Goal: Transaction & Acquisition: Complete application form

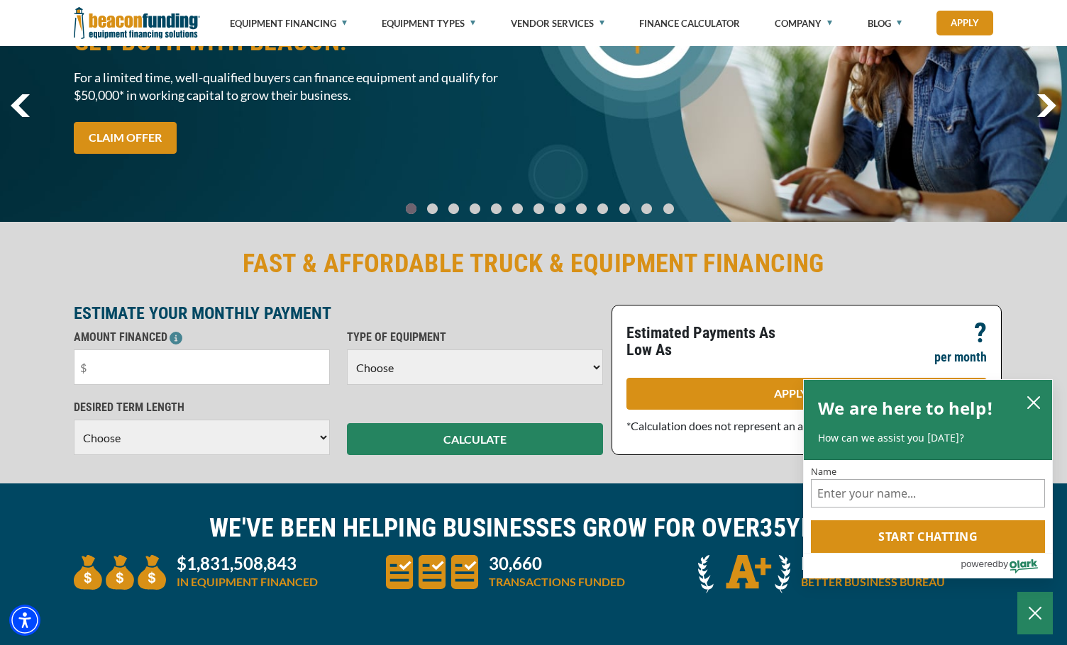
scroll to position [142, 0]
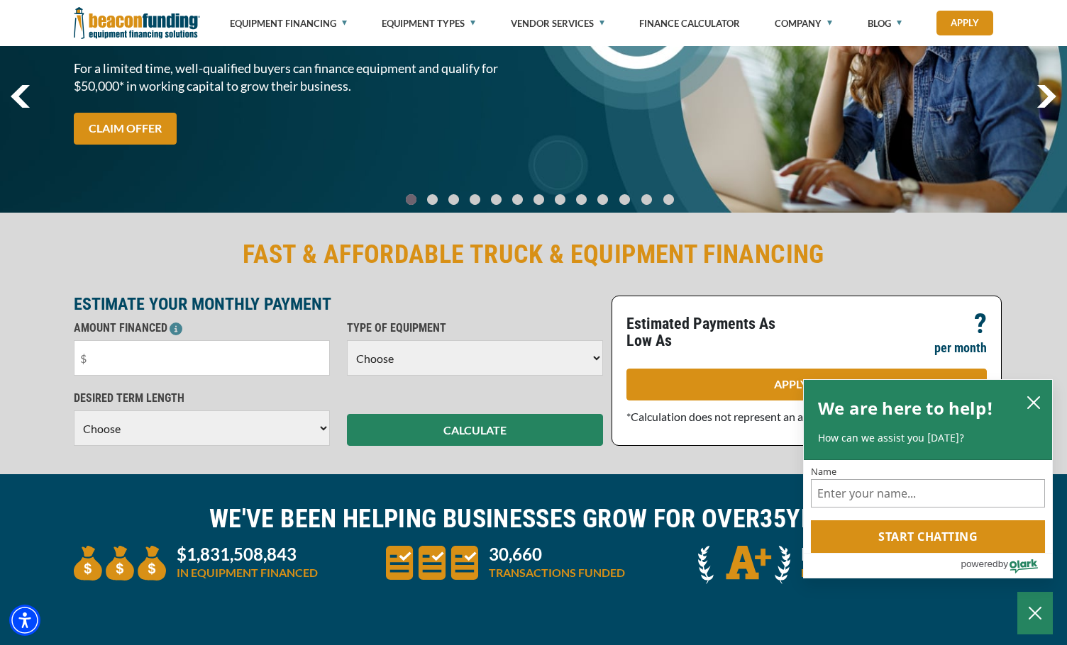
click at [250, 423] on select "Choose 36 Months 48 Months 60 Months" at bounding box center [202, 428] width 256 height 35
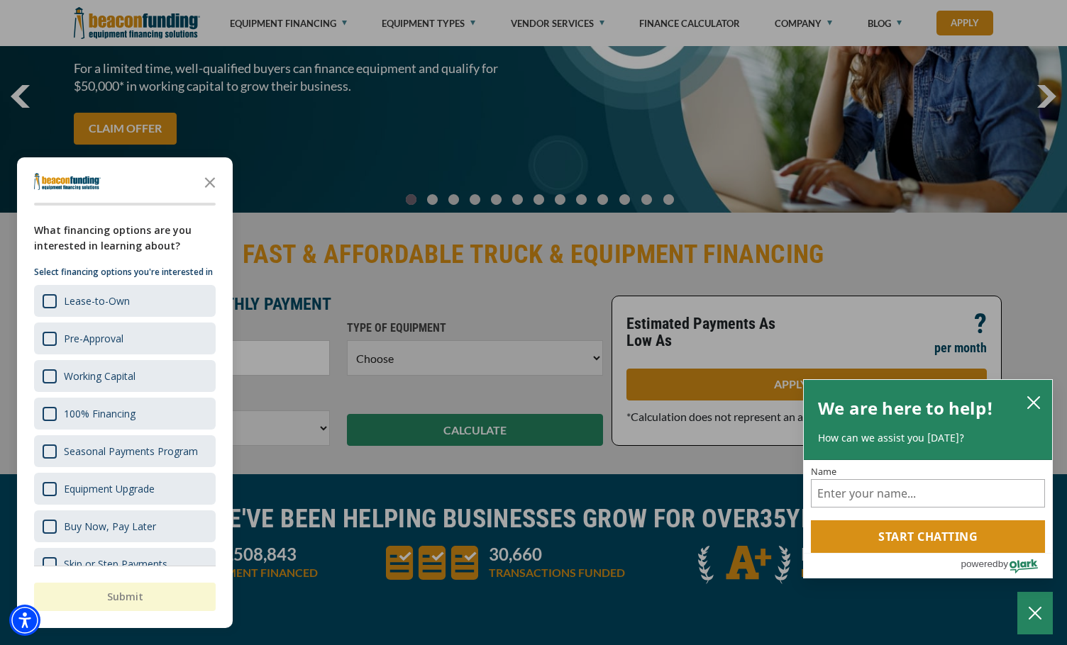
click at [250, 423] on div at bounding box center [533, 322] width 1067 height 645
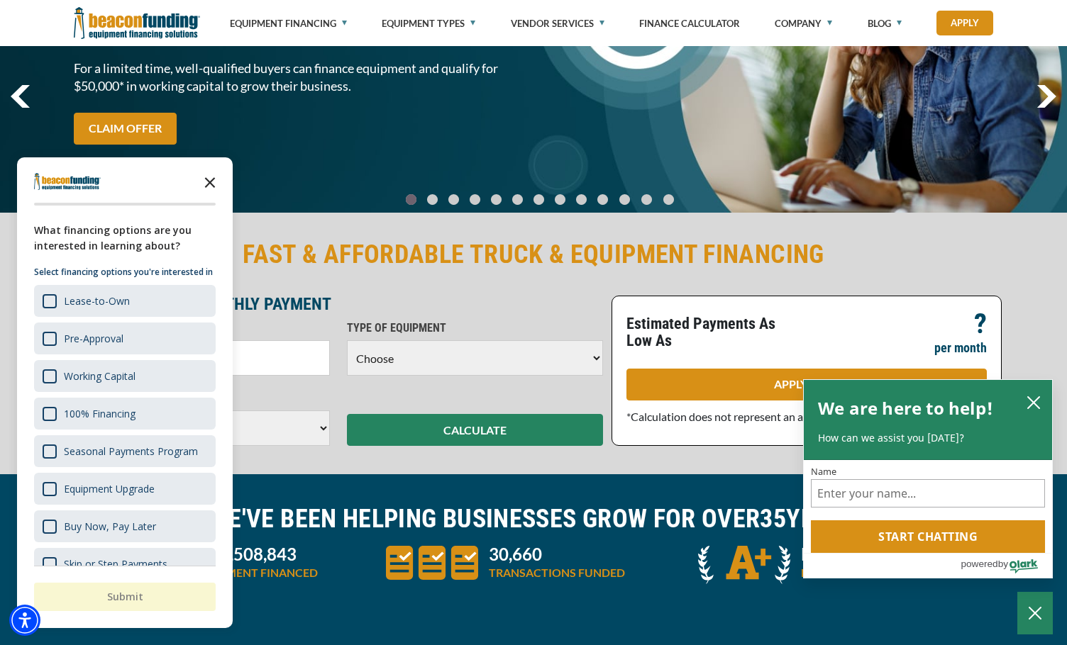
click at [216, 175] on icon "Close the survey" at bounding box center [210, 181] width 28 height 28
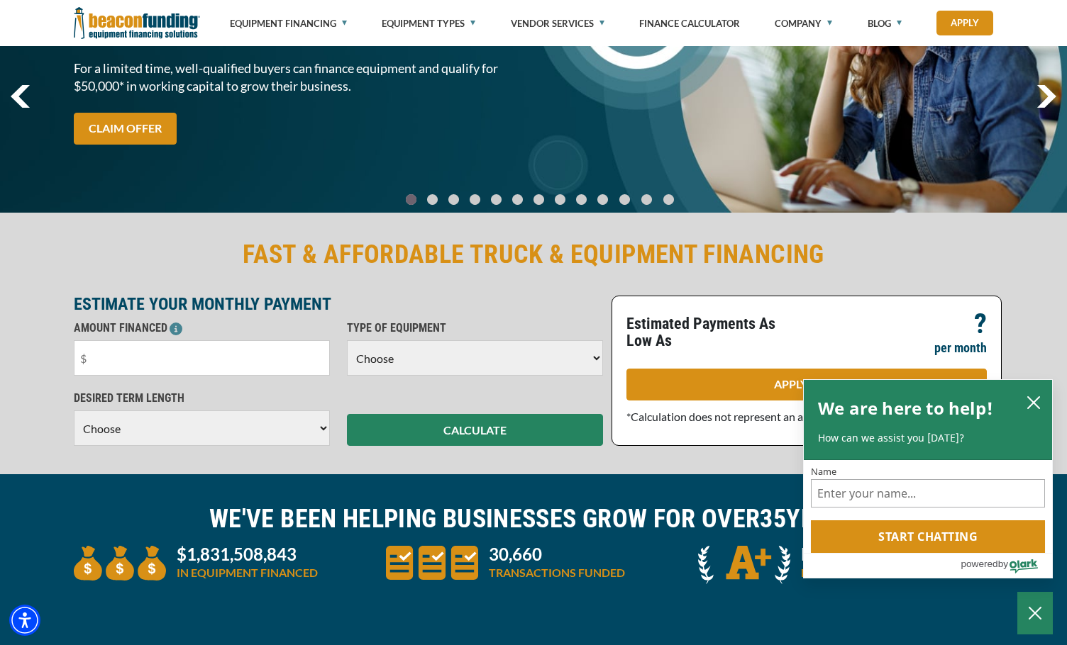
click at [370, 364] on select "Choose Backhoe Boom/Bucket Truck Chipper Commercial Mower Crane DTG/DTF Printin…" at bounding box center [475, 357] width 256 height 35
select select "1"
click at [347, 340] on select "Choose Backhoe Boom/Bucket Truck Chipper Commercial Mower Crane DTG/DTF Printin…" at bounding box center [475, 357] width 256 height 35
click at [282, 364] on input "text" at bounding box center [202, 357] width 256 height 35
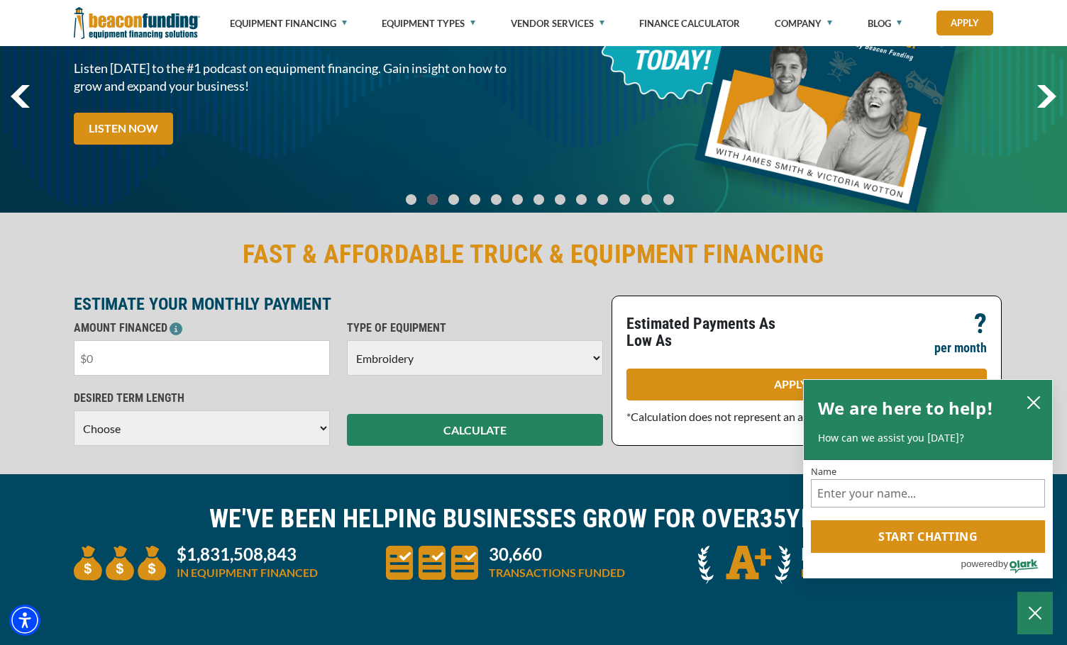
click at [157, 355] on input "text" at bounding box center [202, 357] width 256 height 35
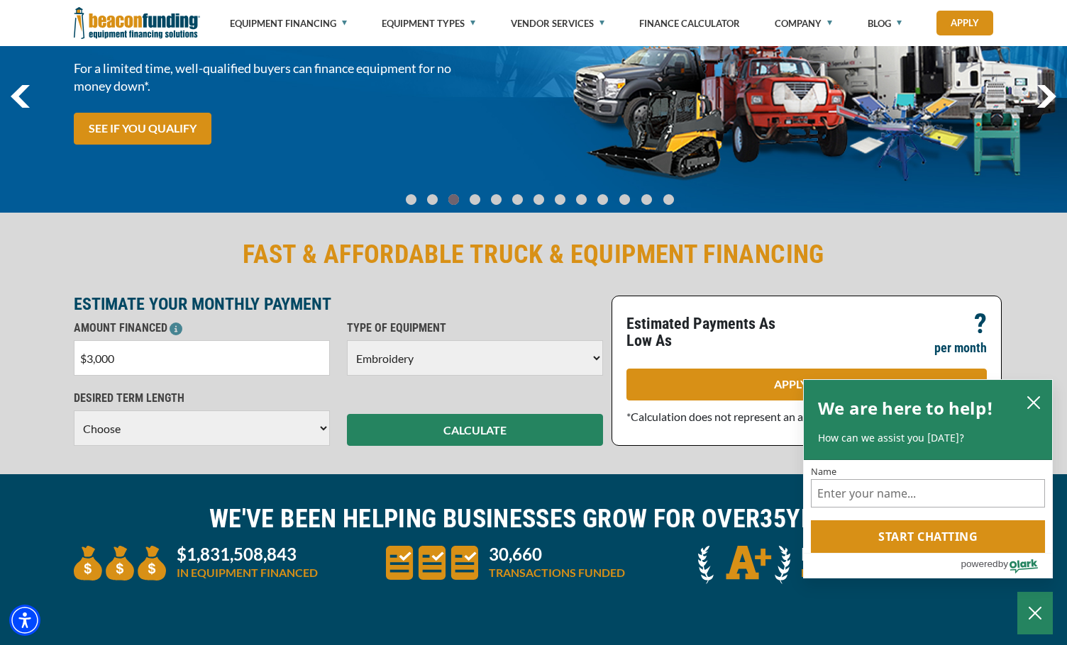
type input "$30,000"
click at [48, 388] on div "FAST & AFFORDABLE TRUCK & EQUIPMENT FINANCING ESTIMATE YOUR MONTHLY PAYMENT AMO…" at bounding box center [533, 342] width 1067 height 265
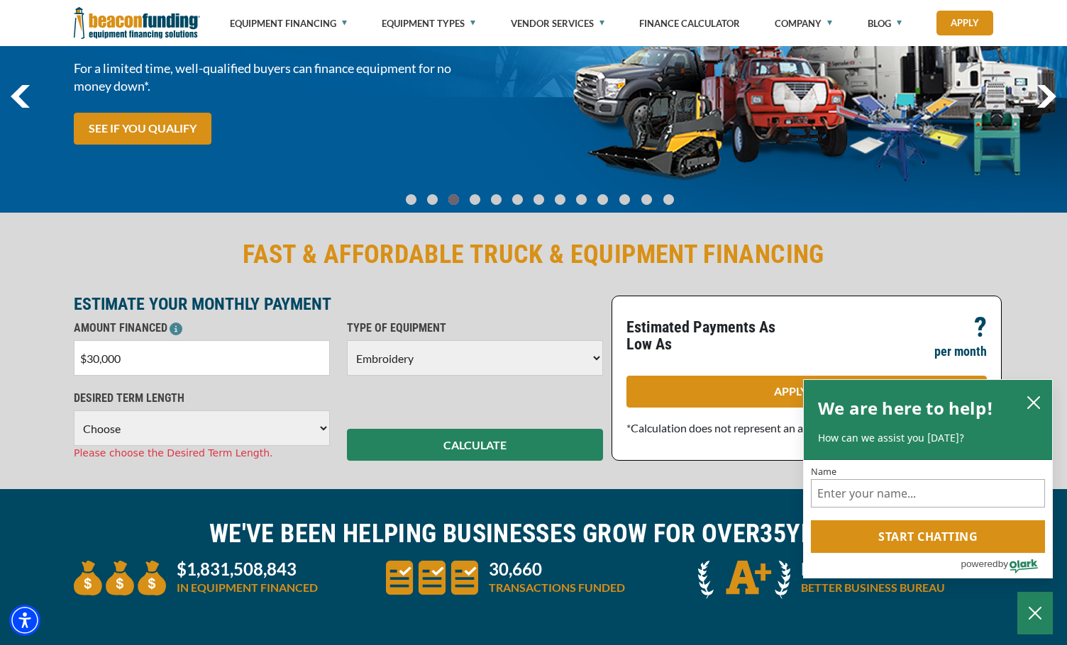
click at [151, 421] on select "Choose 36 Months 48 Months 60 Months" at bounding box center [202, 428] width 256 height 35
select select "60"
click at [74, 411] on select "Choose 36 Months 48 Months 60 Months" at bounding box center [202, 428] width 256 height 35
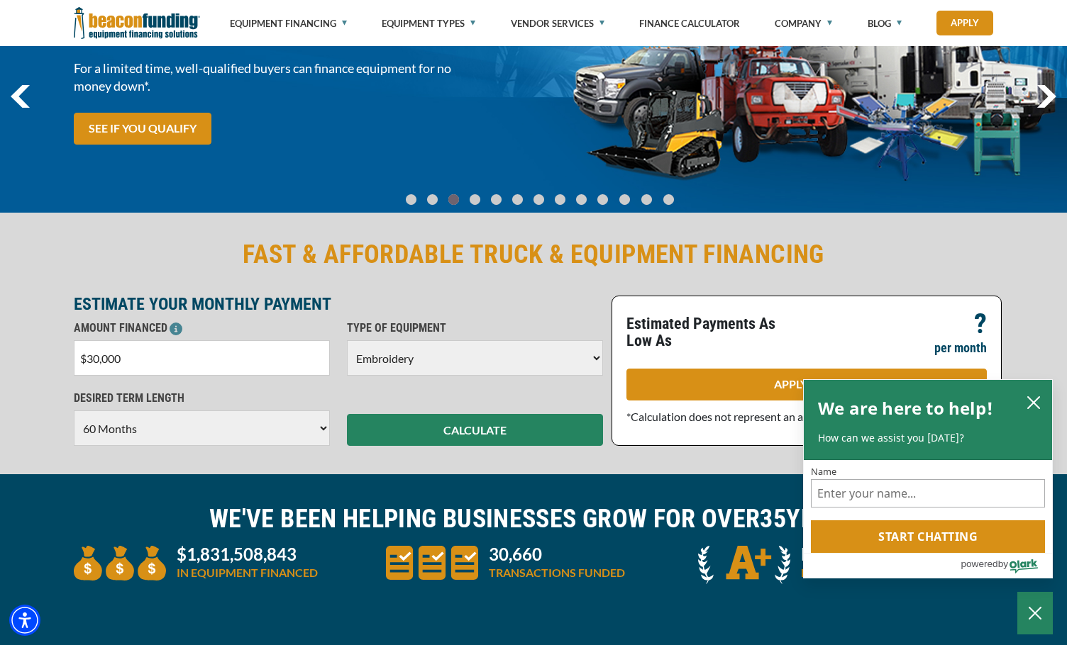
click at [224, 458] on div "FAST & AFFORDABLE TRUCK & EQUIPMENT FINANCING ESTIMATE YOUR MONTHLY PAYMENT AMO…" at bounding box center [533, 342] width 1067 height 265
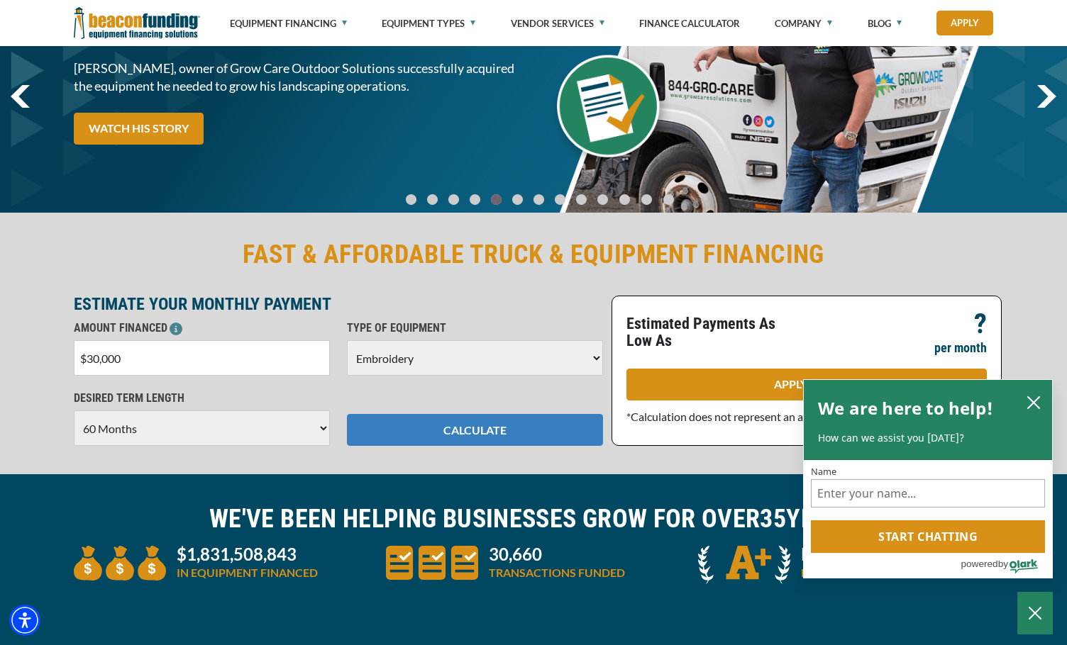
click at [496, 436] on button "CALCULATE" at bounding box center [475, 430] width 256 height 32
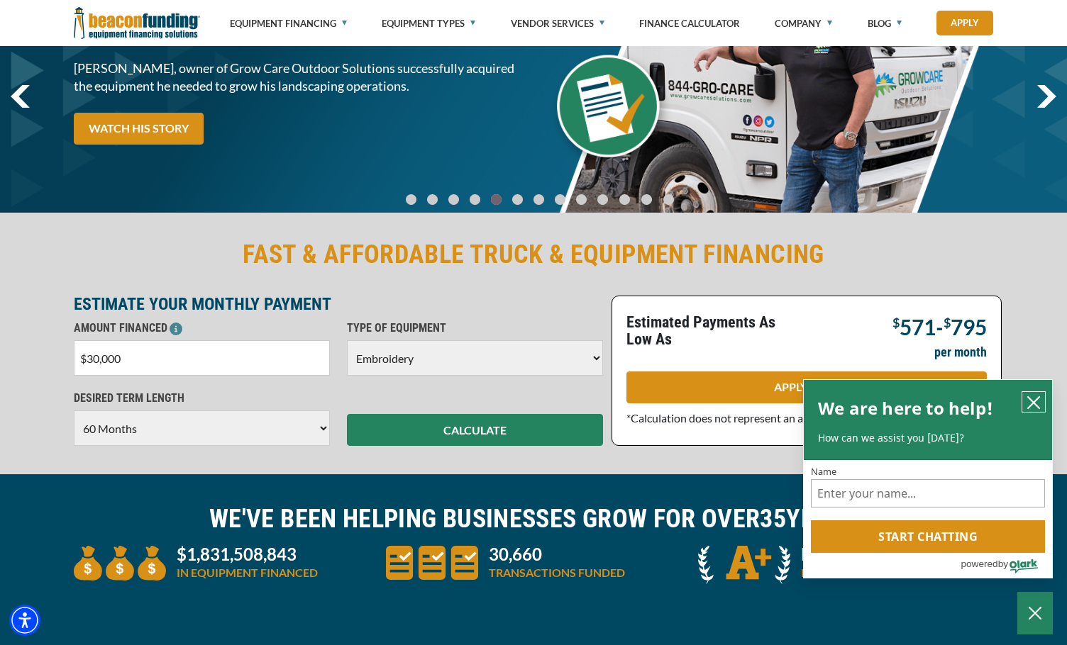
click at [1028, 401] on icon "close chatbox" at bounding box center [1033, 403] width 14 height 14
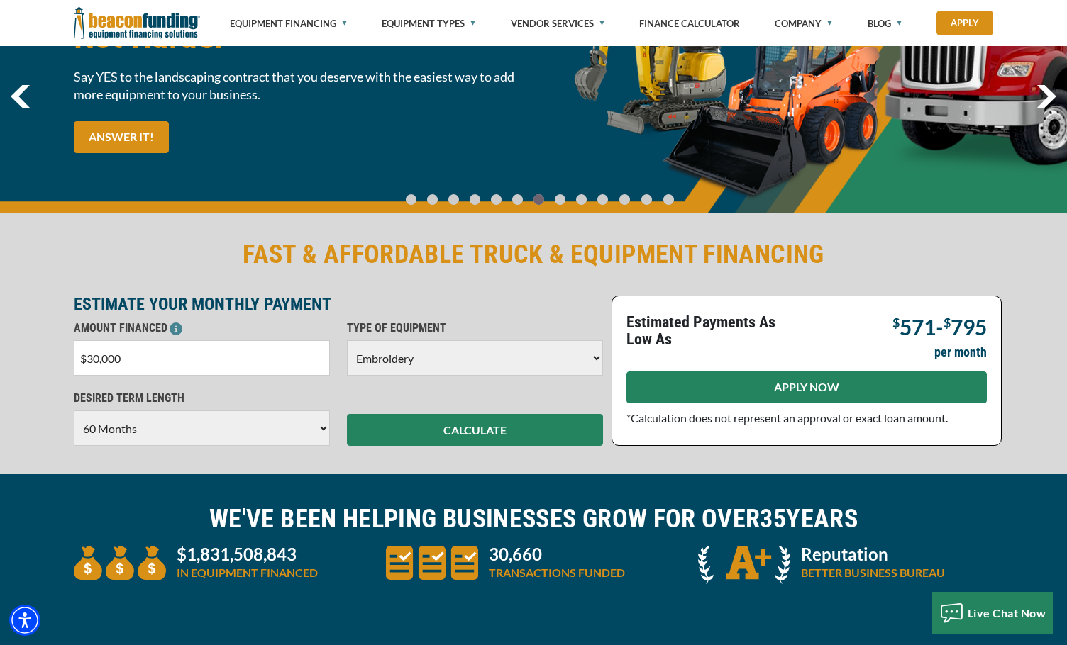
click at [945, 387] on link "APPLY NOW" at bounding box center [806, 388] width 360 height 32
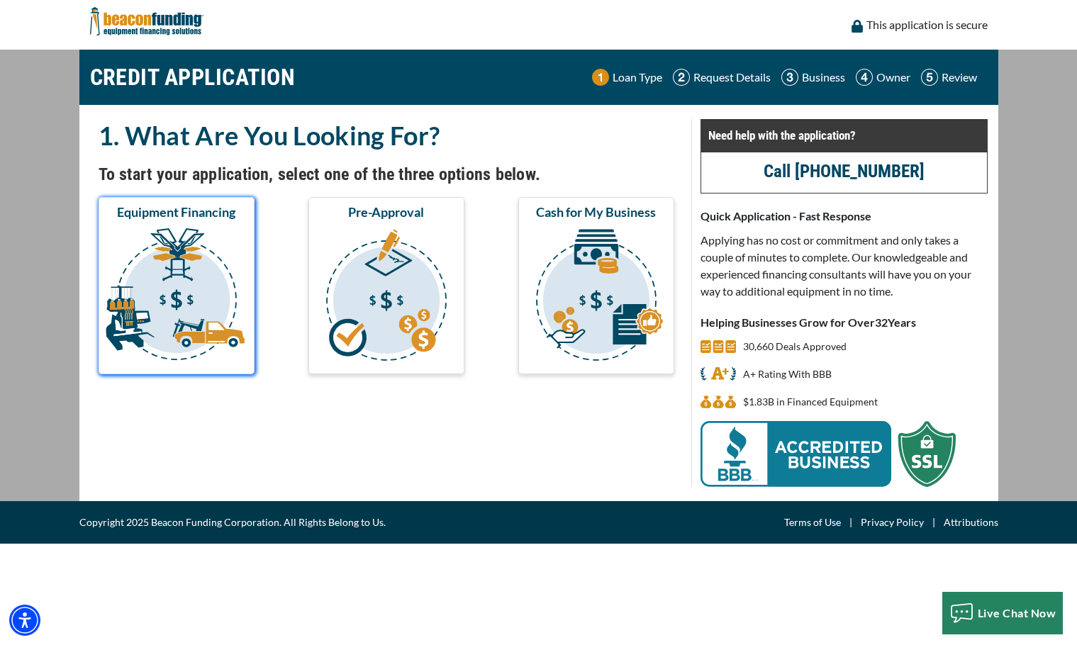
click at [214, 230] on img "submit" at bounding box center [176, 297] width 150 height 142
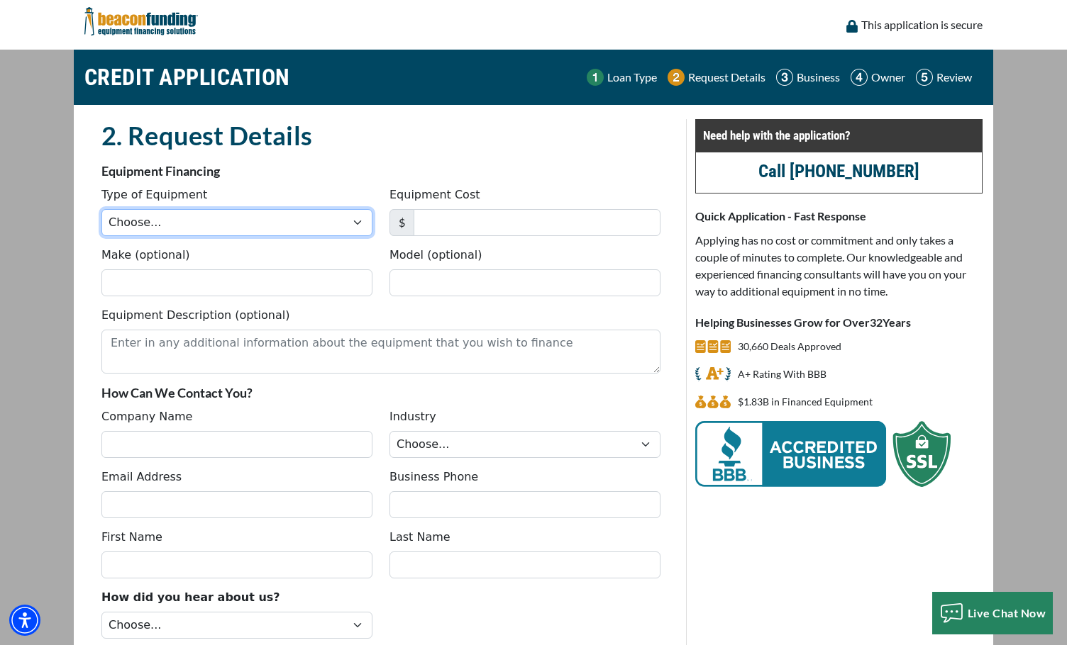
click at [244, 228] on select "Choose... Backhoe Boom/Bucket Truck Chipper Commercial Mower Crane DTG/DTF Prin…" at bounding box center [236, 222] width 271 height 27
select select "1"
click at [101, 209] on select "Choose... Backhoe Boom/Bucket Truck Chipper Commercial Mower Crane DTG/DTF Prin…" at bounding box center [236, 222] width 271 height 27
click at [374, 259] on div "Make (optional)" at bounding box center [237, 272] width 288 height 50
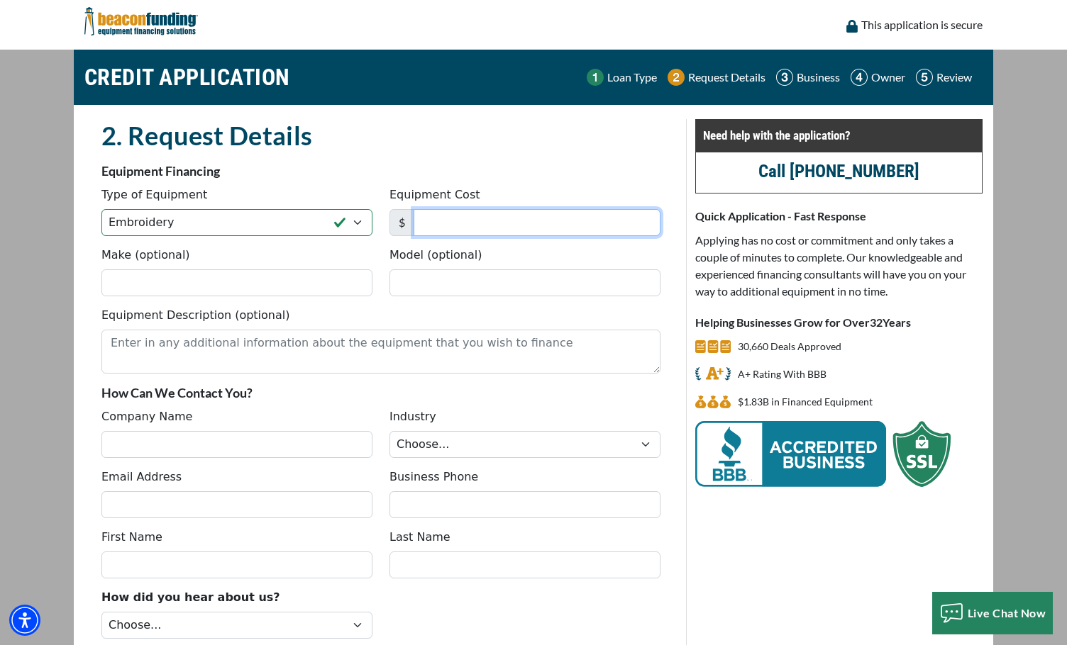
click at [453, 230] on input "Equipment Cost" at bounding box center [536, 222] width 247 height 27
type input "30,000"
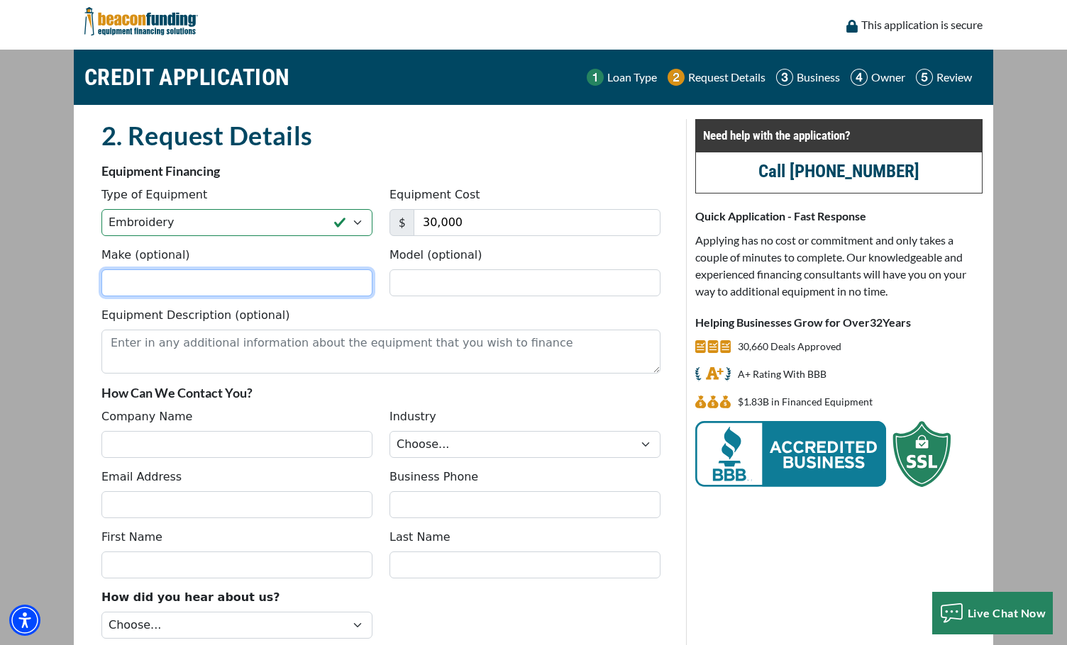
click at [345, 273] on input "Make (optional)" at bounding box center [236, 282] width 271 height 27
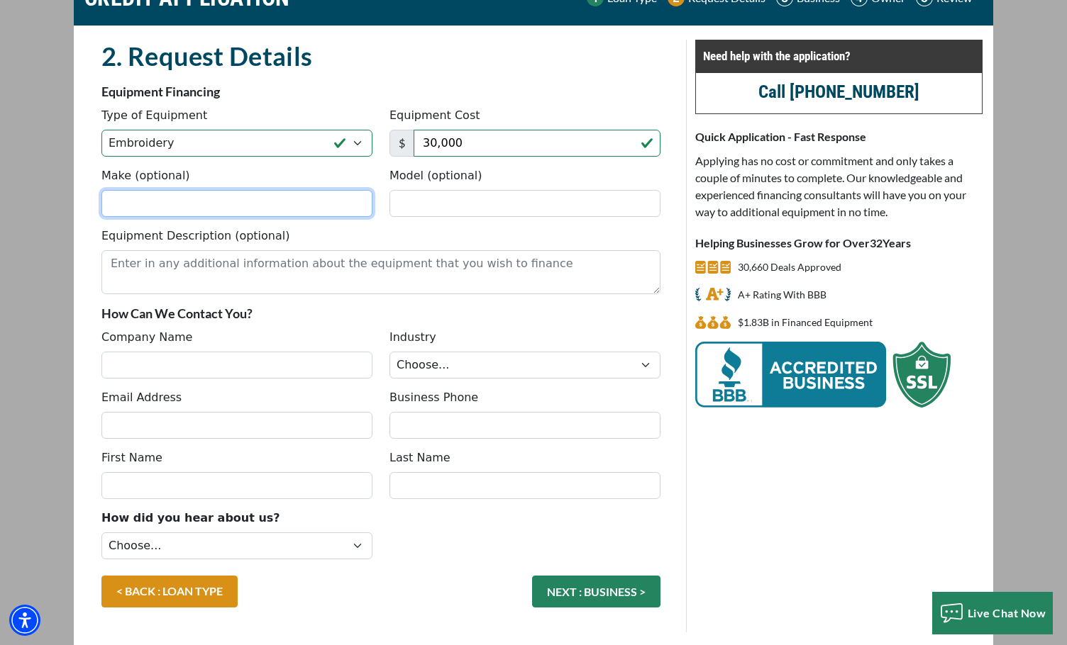
scroll to position [123, 0]
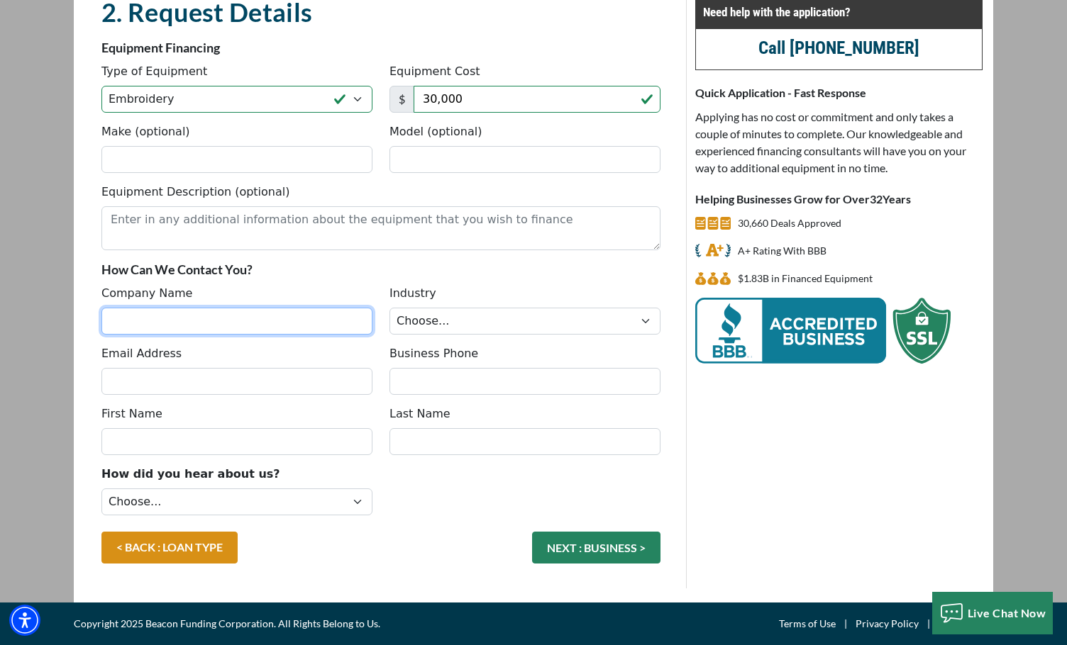
click at [273, 319] on input "Company Name" at bounding box center [236, 321] width 271 height 27
type input "Sunset Macrame"
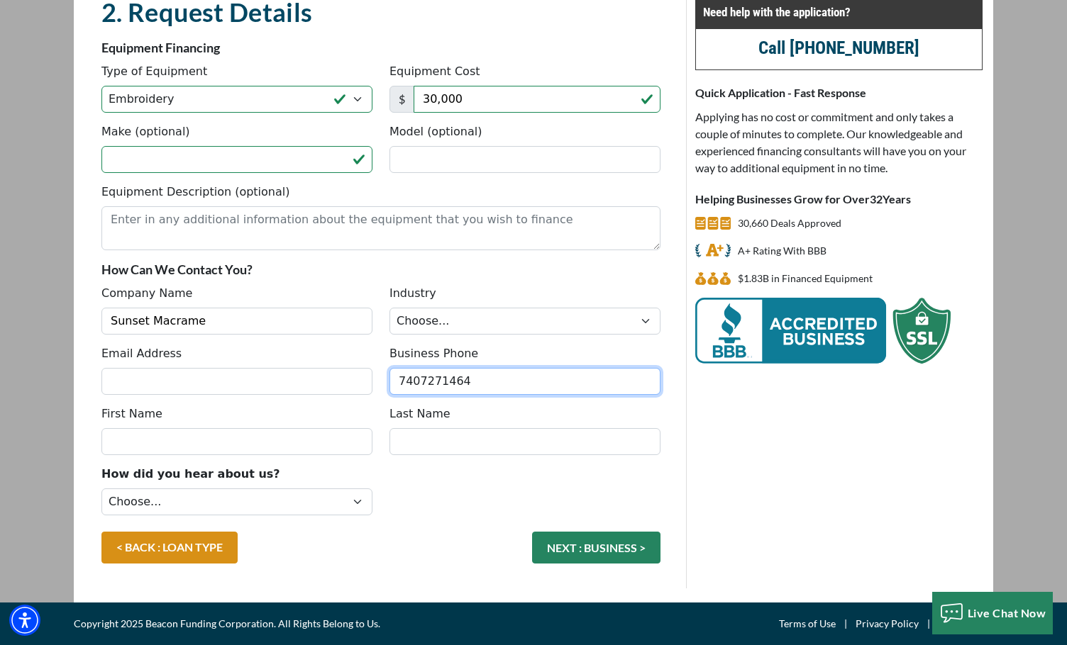
type input "(740) 727-1464"
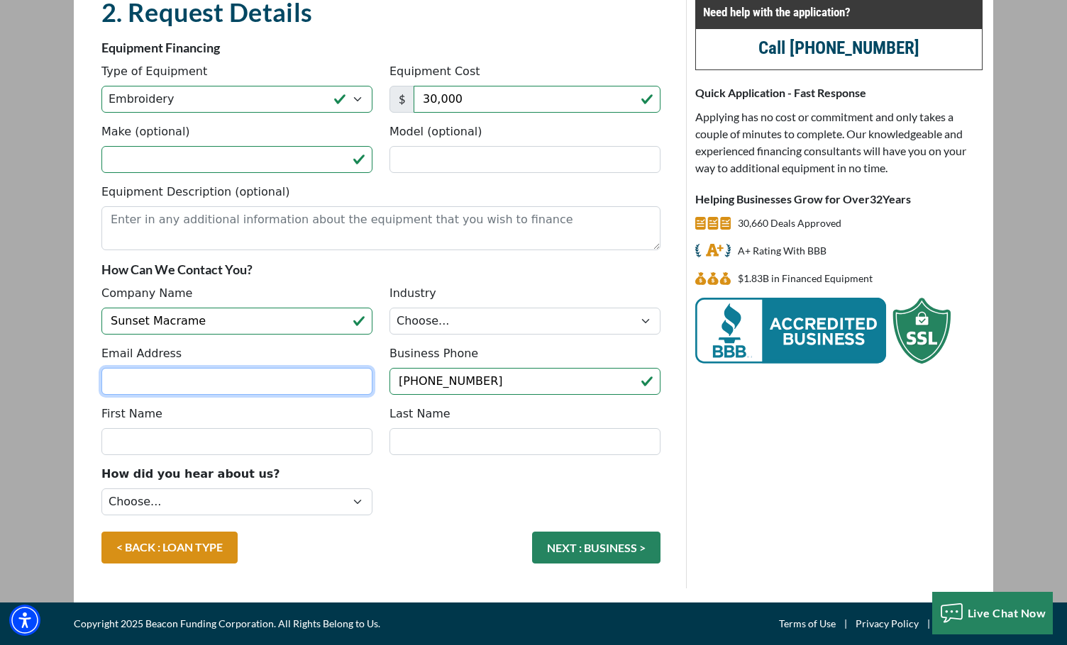
click at [328, 389] on input "Email Address" at bounding box center [236, 381] width 271 height 27
type input "[EMAIL_ADDRESS][DOMAIN_NAME]"
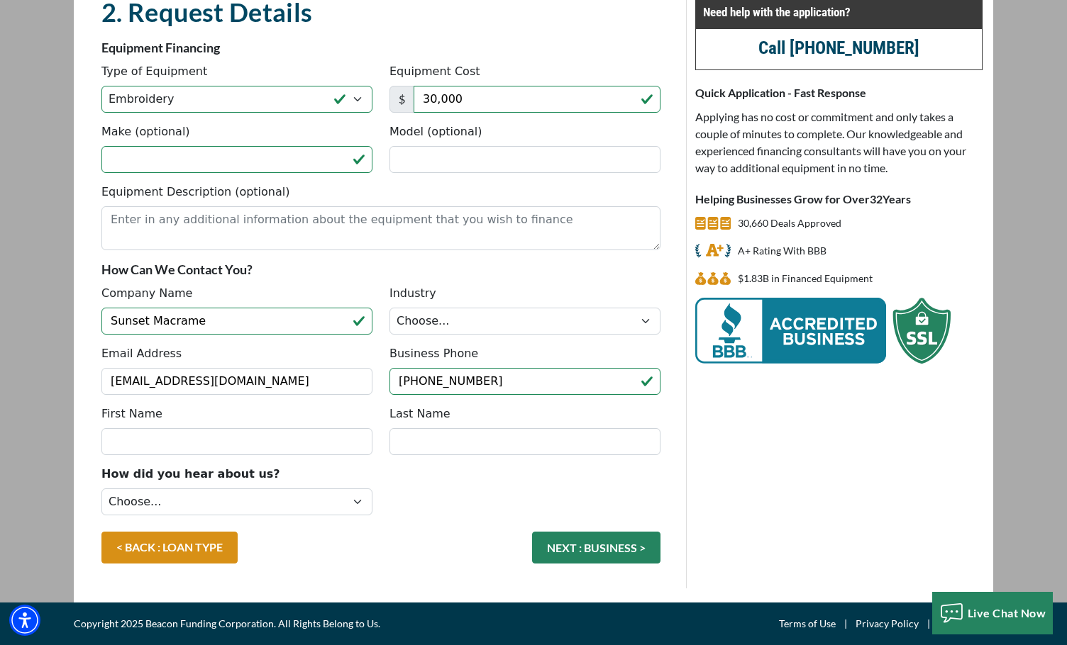
click at [343, 416] on div "First Name" at bounding box center [237, 431] width 288 height 50
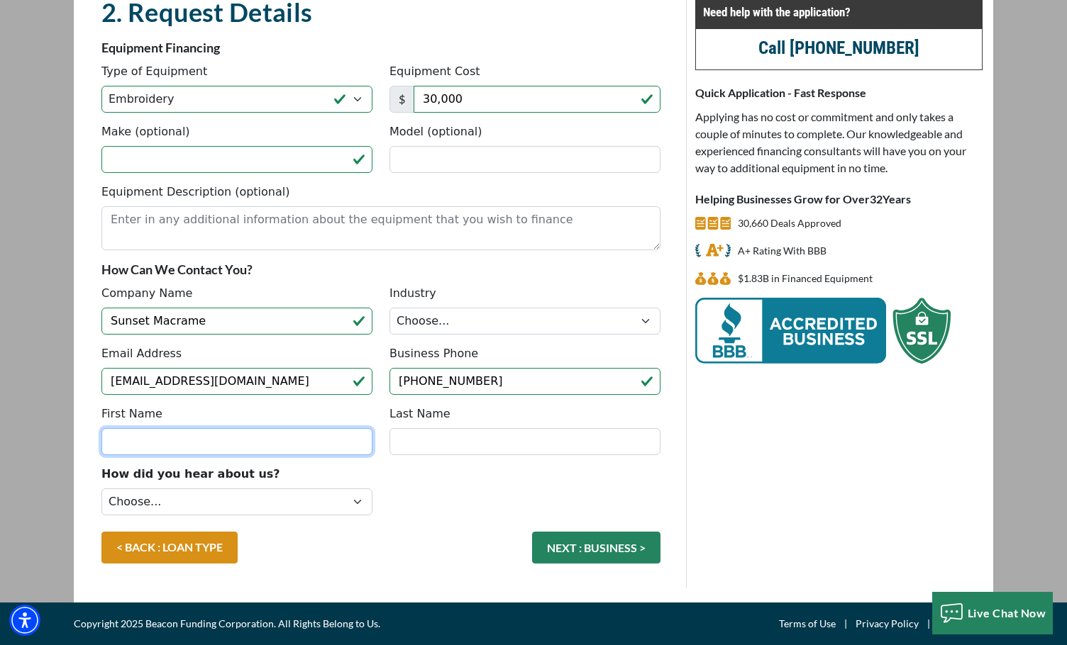
click at [335, 437] on input "First Name" at bounding box center [236, 441] width 271 height 27
type input "Keri"
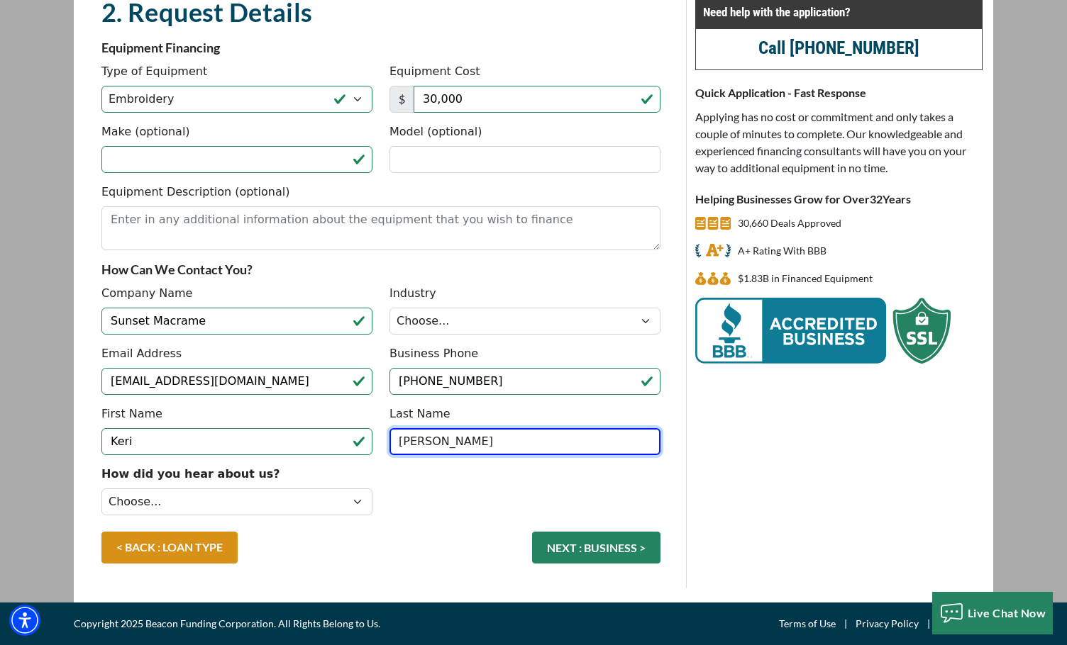
type input "[PERSON_NAME]"
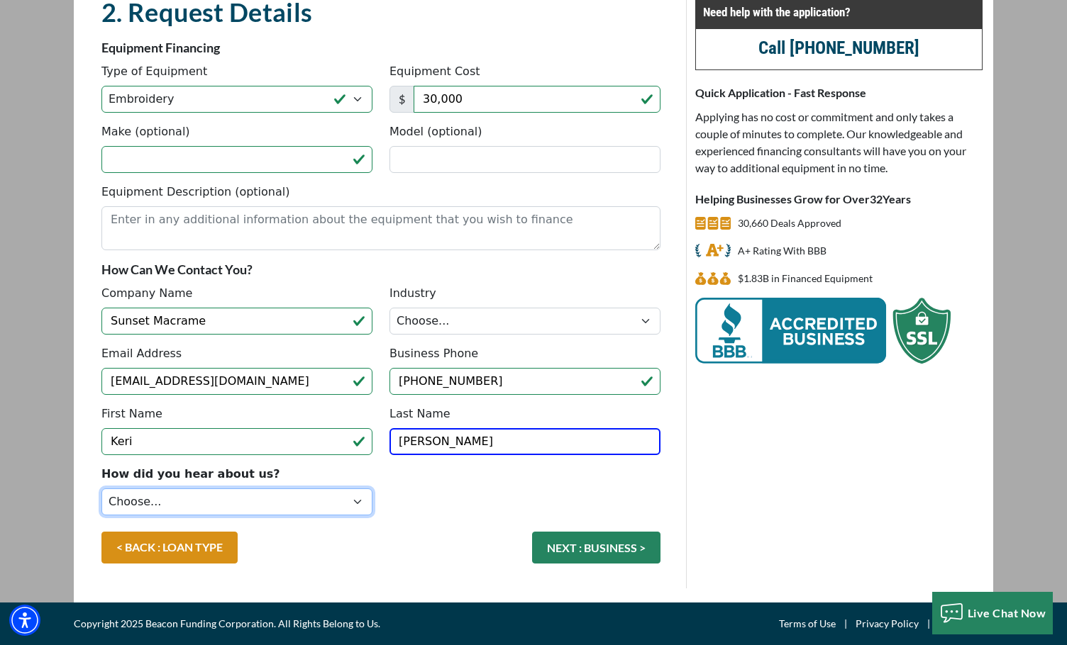
click at [252, 499] on select "Choose... Internet Search Vendor Referral Word of Mouth Client Referral Email E…" at bounding box center [236, 502] width 271 height 27
select select "5"
click at [101, 489] on select "Choose... Internet Search Vendor Referral Word of Mouth Client Referral Email E…" at bounding box center [236, 502] width 271 height 27
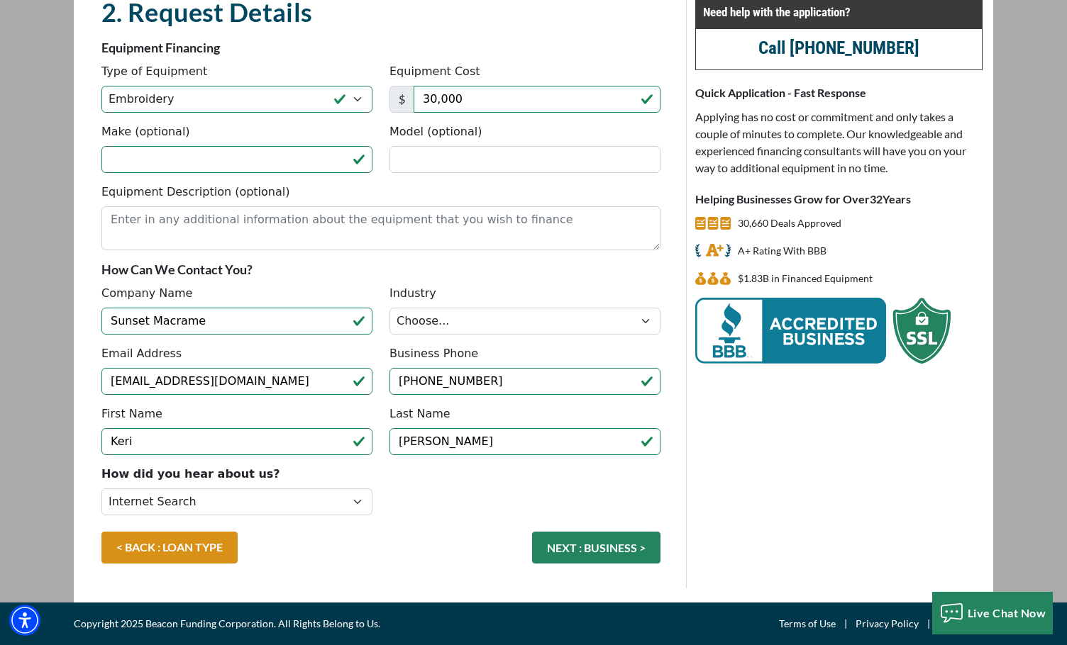
click at [342, 540] on div "< BACK : LOAN TYPE NEXT : BUSINESS >" at bounding box center [381, 555] width 576 height 46
click at [469, 319] on select "Choose... Towing Landscape/Hardscape Decorated Apparel Septic Light Constructio…" at bounding box center [524, 321] width 271 height 27
select select "3"
click at [389, 308] on select "Choose... Towing Landscape/Hardscape Decorated Apparel Septic Light Constructio…" at bounding box center [524, 321] width 271 height 27
click at [451, 549] on div "< BACK : LOAN TYPE NEXT : BUSINESS >" at bounding box center [381, 555] width 576 height 46
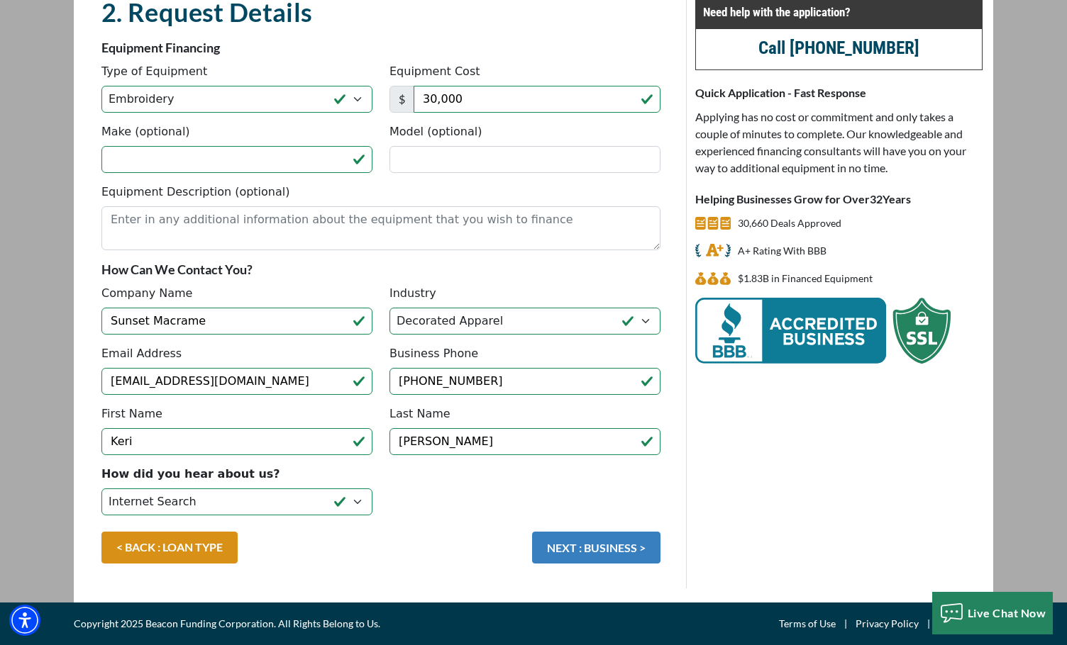
click at [577, 551] on button "NEXT : BUSINESS >" at bounding box center [596, 548] width 128 height 32
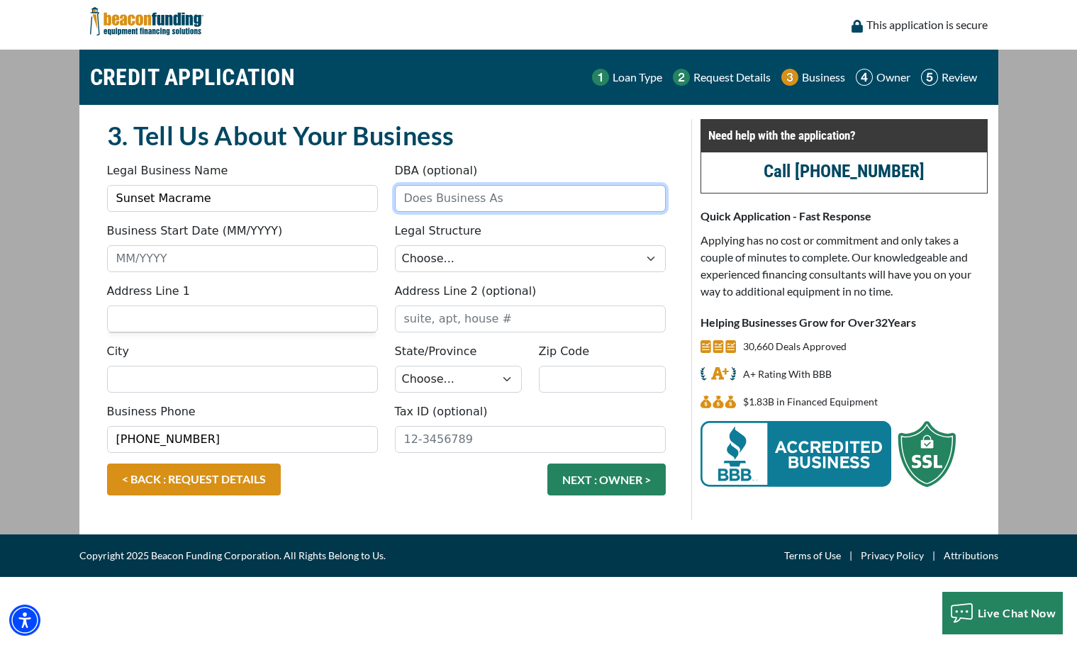
click at [438, 197] on input "DBA (optional)" at bounding box center [530, 198] width 271 height 27
type input "Sunset Apparel"
click at [307, 273] on div "Business Start Date (MM/YYYY) Legal Structure Choose... Corporation LLC LLP Mun…" at bounding box center [387, 253] width 576 height 60
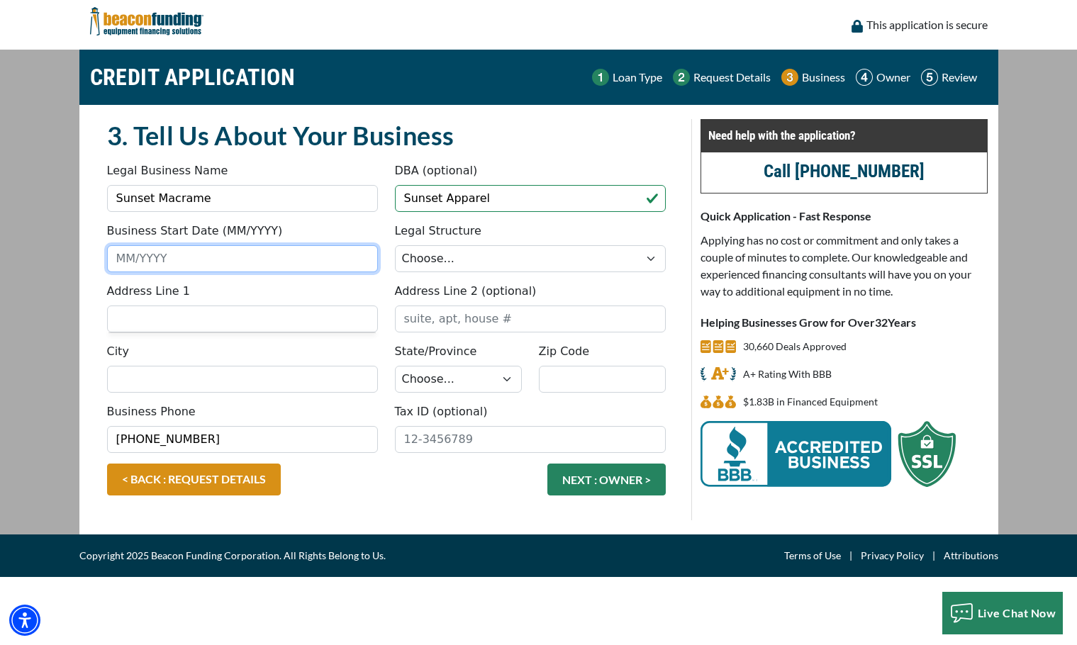
click at [308, 267] on input "Business Start Date (MM/YYYY)" at bounding box center [242, 258] width 271 height 27
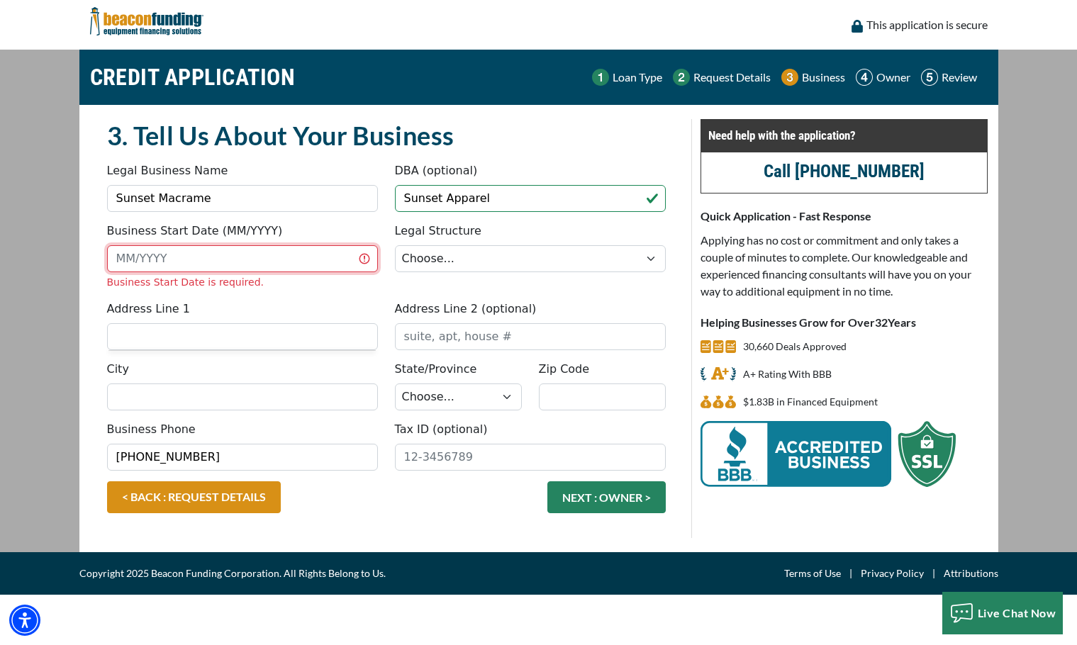
click at [179, 265] on input "Business Start Date (MM/YYYY)" at bounding box center [242, 258] width 271 height 27
type input "04/2021"
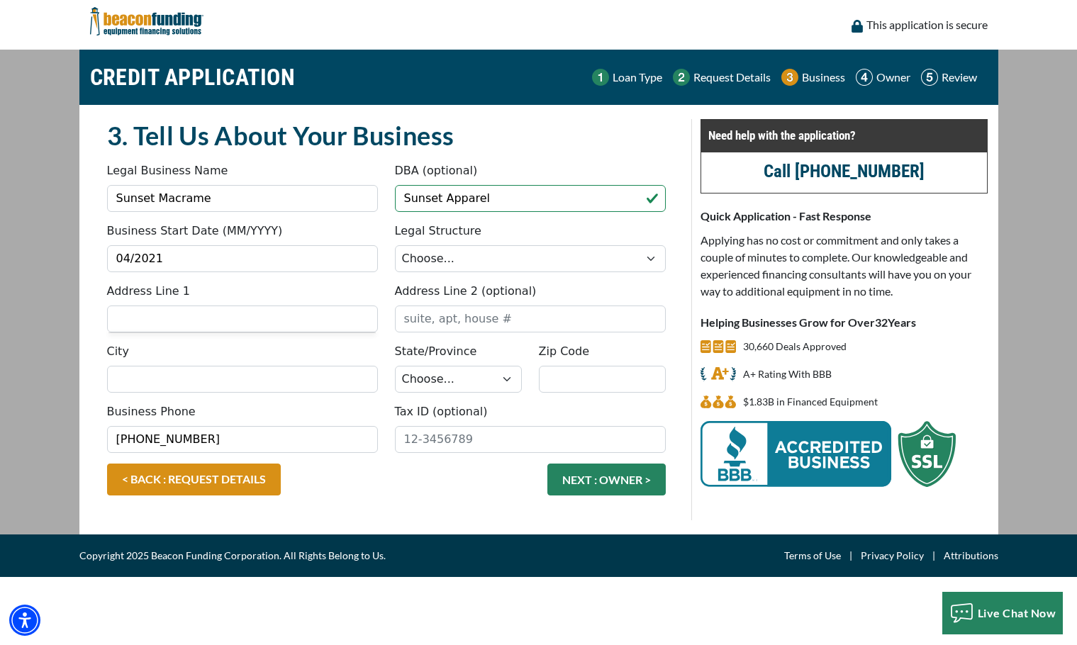
click at [262, 287] on fieldset "3. Tell Us About Your Business Something went wrong, please try again. Legal Bu…" at bounding box center [387, 319] width 576 height 401
click at [445, 250] on select "Choose... Corporation LLC LLP Municipality Non-Profit Partnership Proprietorship" at bounding box center [530, 258] width 271 height 27
select select "4"
click at [395, 245] on select "Choose... Corporation LLC LLP Municipality Non-Profit Partnership Proprietorship" at bounding box center [530, 258] width 271 height 27
click at [389, 309] on div "Address Line 2 (optional)" at bounding box center [530, 308] width 288 height 50
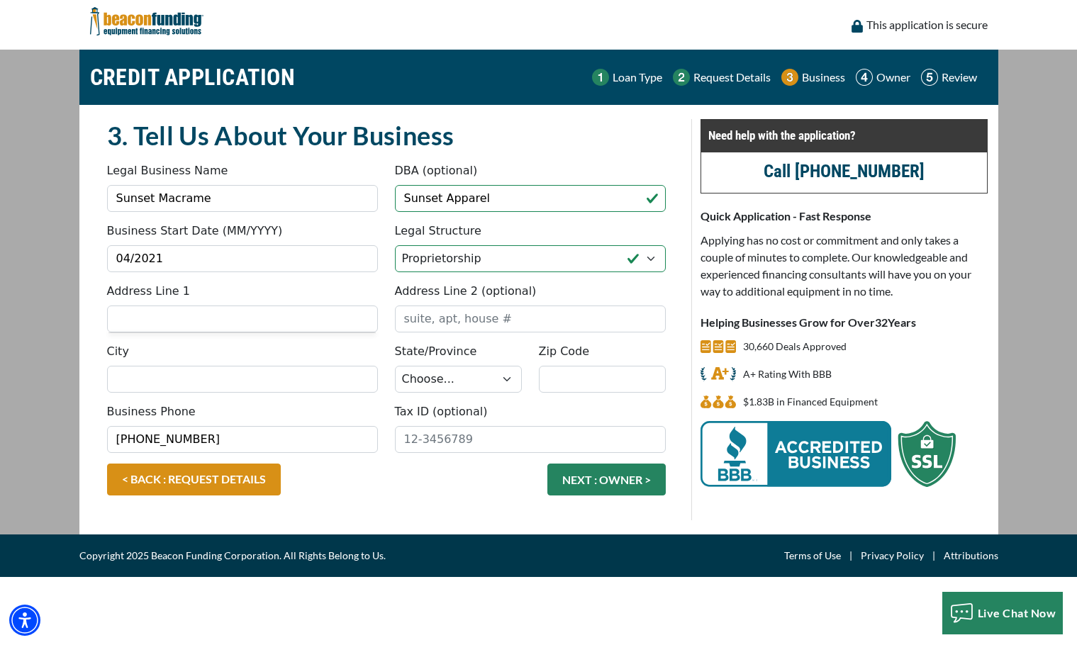
click at [354, 365] on div "City" at bounding box center [243, 368] width 288 height 50
click at [352, 372] on input "City" at bounding box center [242, 379] width 271 height 27
type input "Minford"
type input "[STREET_ADDRESS]"
select select "37"
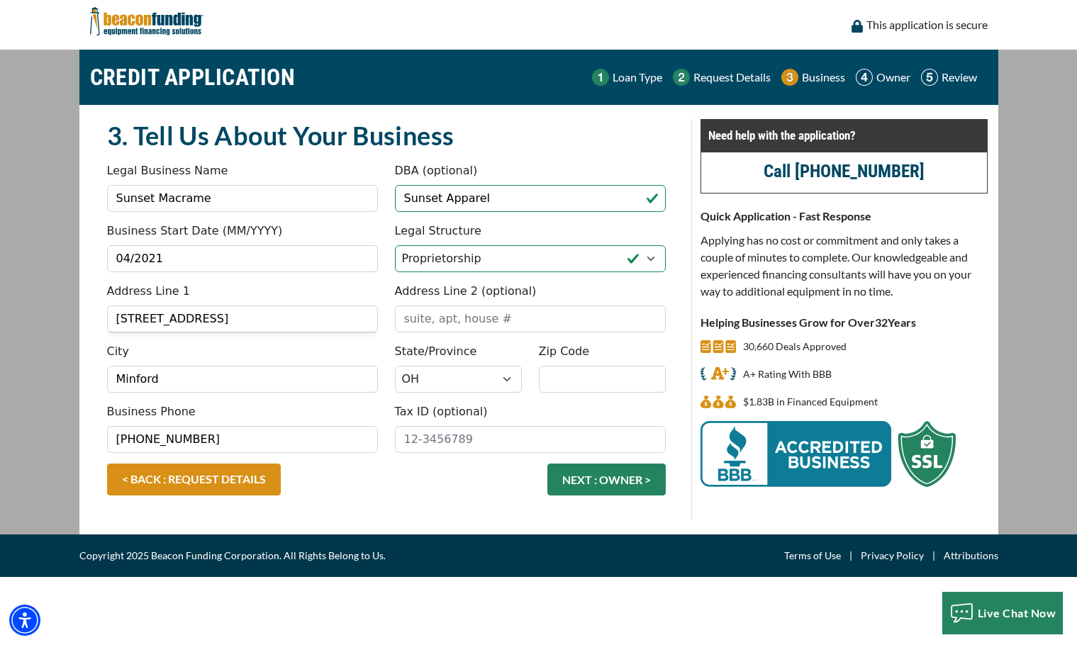
type input "45653"
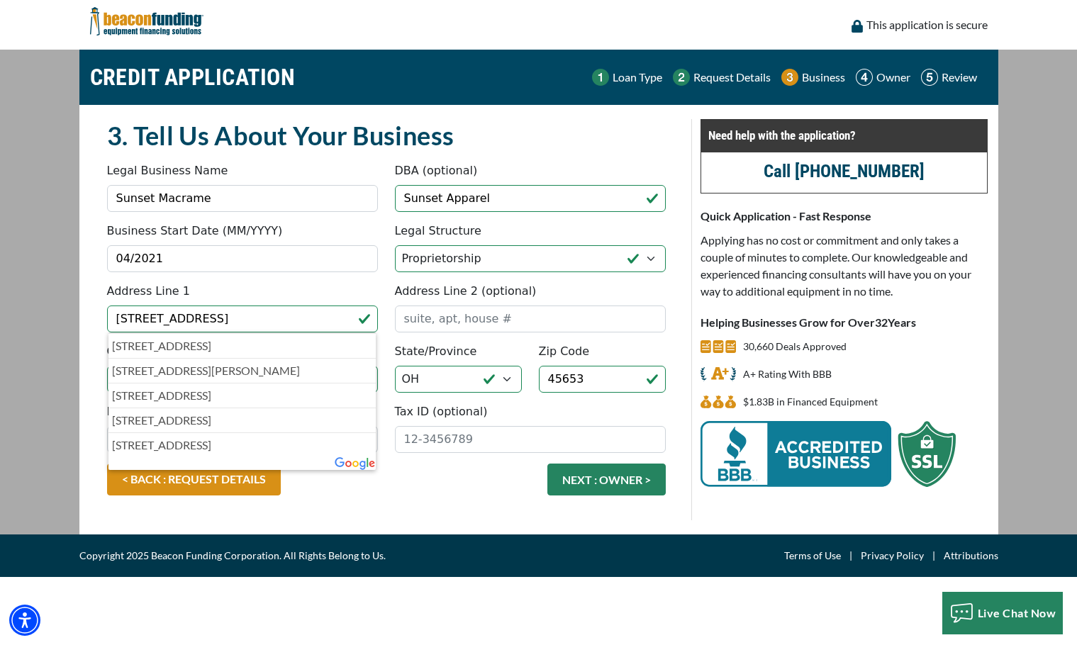
click at [386, 394] on div "City Minford State/Province Choose... AL AK AZ AR CA CO CT DE DC FL GA HI ID IL…" at bounding box center [387, 373] width 576 height 60
click at [389, 286] on div "Address Line 2 (optional)" at bounding box center [530, 308] width 288 height 50
click at [240, 350] on p "524 High Street, Minford, OH, USA" at bounding box center [242, 346] width 261 height 17
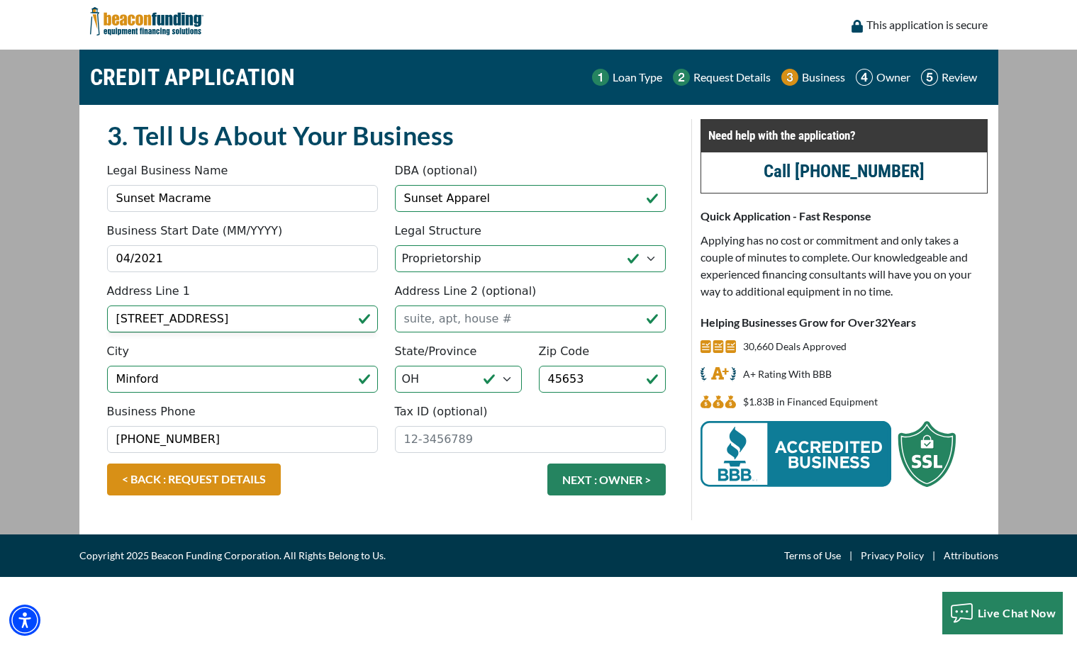
click at [391, 480] on div "< BACK : REQUEST DETAILS NEXT : OWNER >" at bounding box center [387, 487] width 576 height 46
click at [433, 447] on input "Tax ID (optional)" at bounding box center [530, 439] width 271 height 27
type input "2"
click at [441, 469] on div "< BACK : REQUEST DETAILS NEXT : OWNER >" at bounding box center [387, 487] width 576 height 46
click at [600, 490] on button "NEXT : OWNER >" at bounding box center [606, 480] width 118 height 32
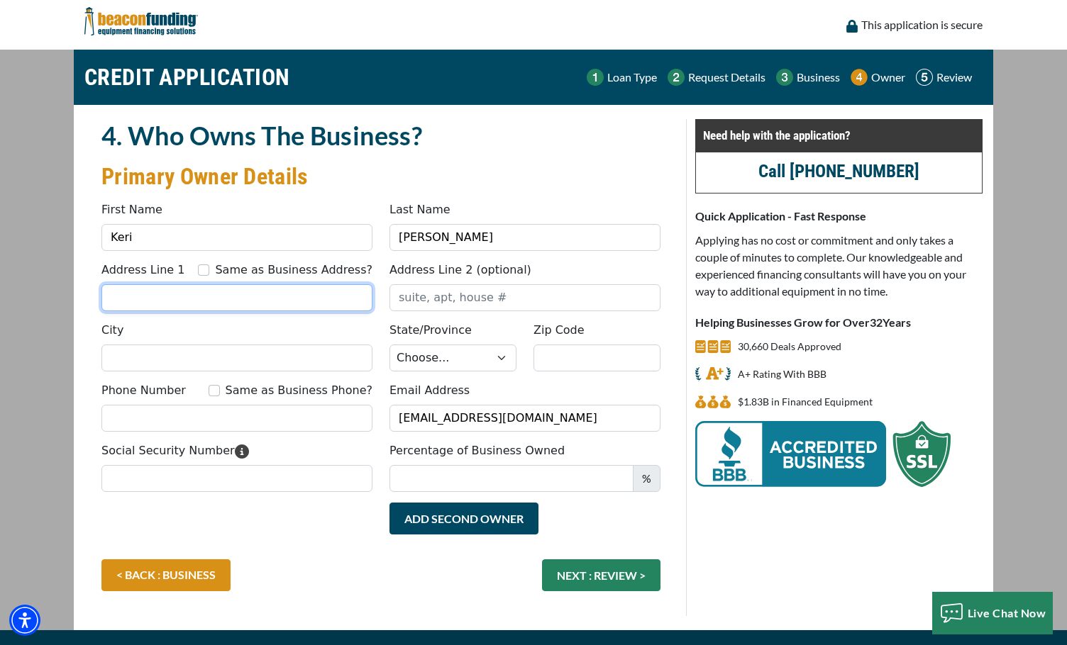
click at [325, 296] on input "Address Line 1" at bounding box center [236, 297] width 271 height 27
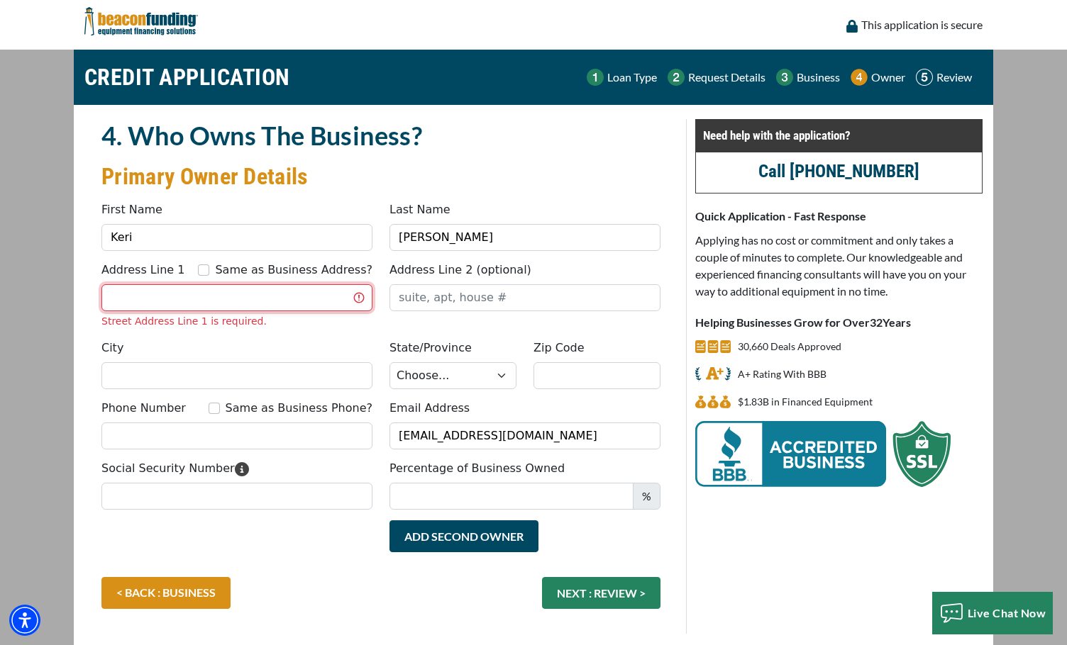
click at [271, 299] on input "Address Line 1" at bounding box center [236, 297] width 271 height 27
type input "[STREET_ADDRESS]"
type input "Minford"
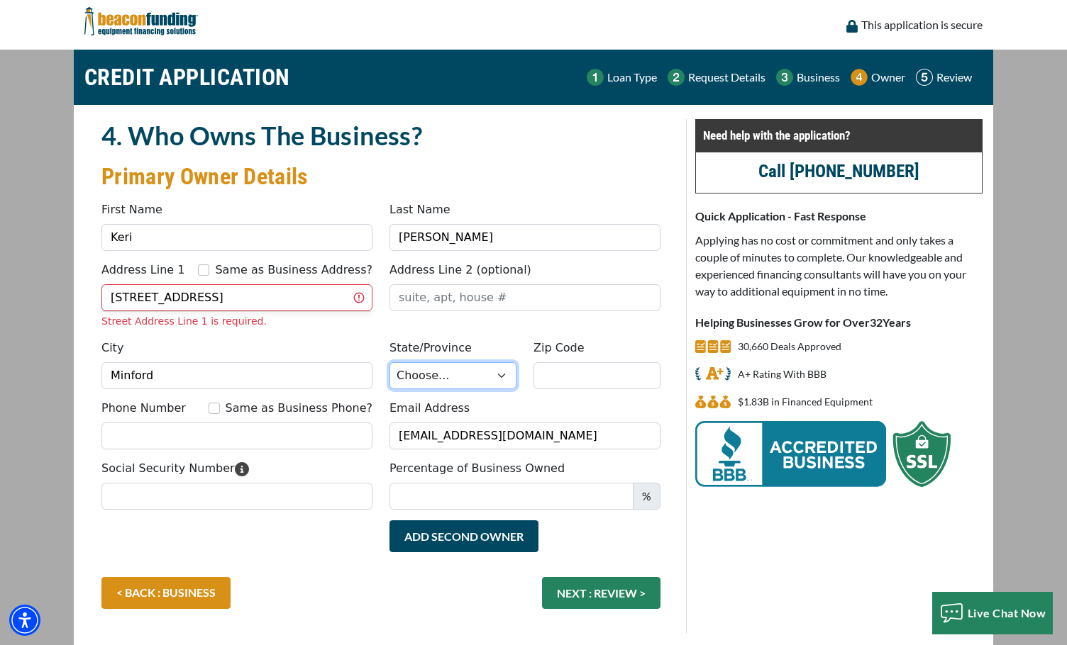
select select "37"
type input "45653"
type input "7407271464"
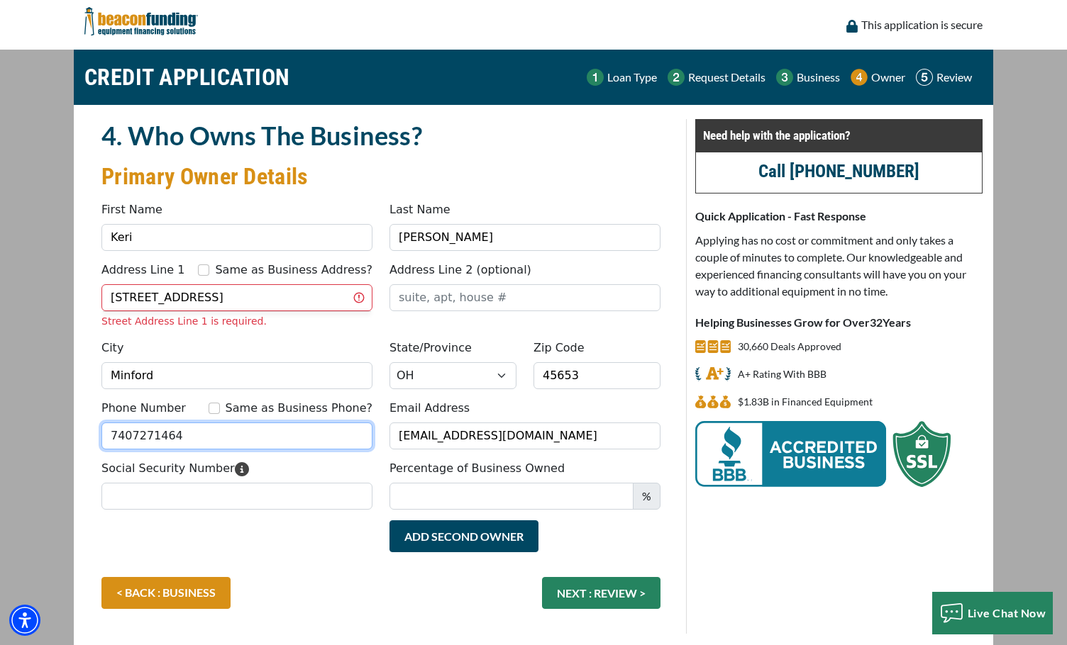
type input "Sun"
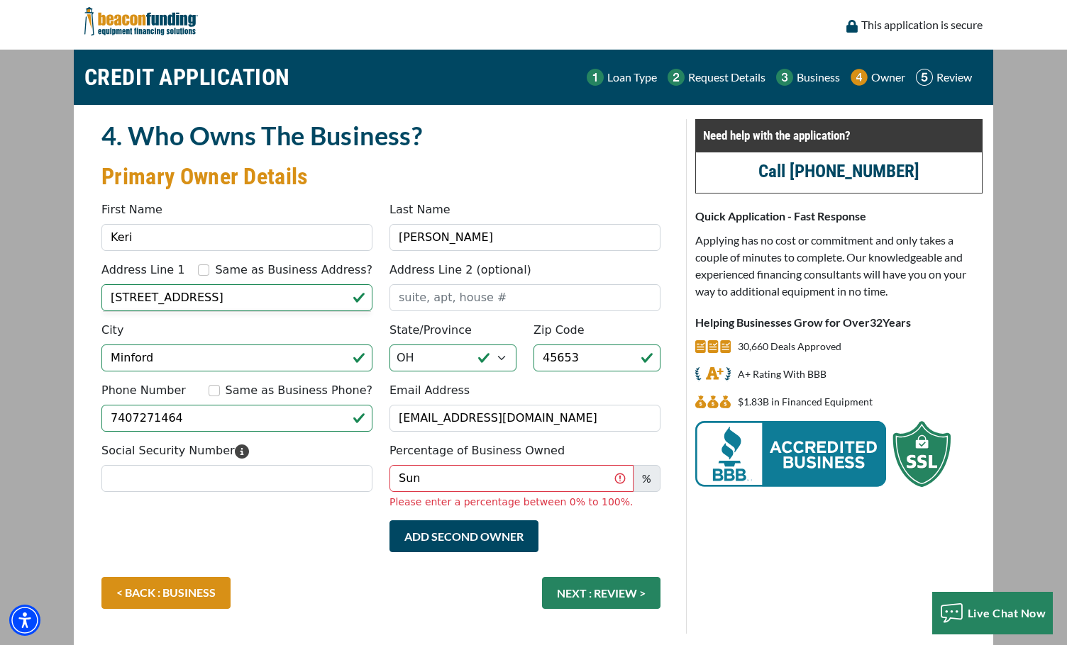
type input "[PHONE_NUMBER]"
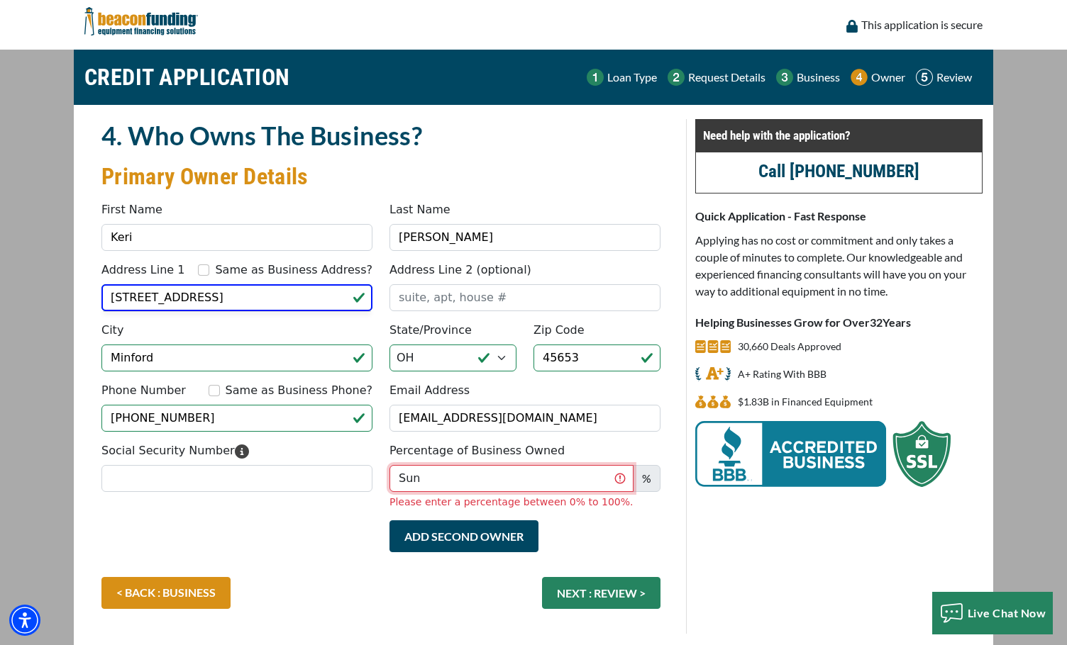
click at [468, 487] on input "Sun" at bounding box center [511, 478] width 244 height 27
type input "S"
click at [559, 489] on input "Percentage of Business Owned" at bounding box center [511, 478] width 244 height 27
type input "100"
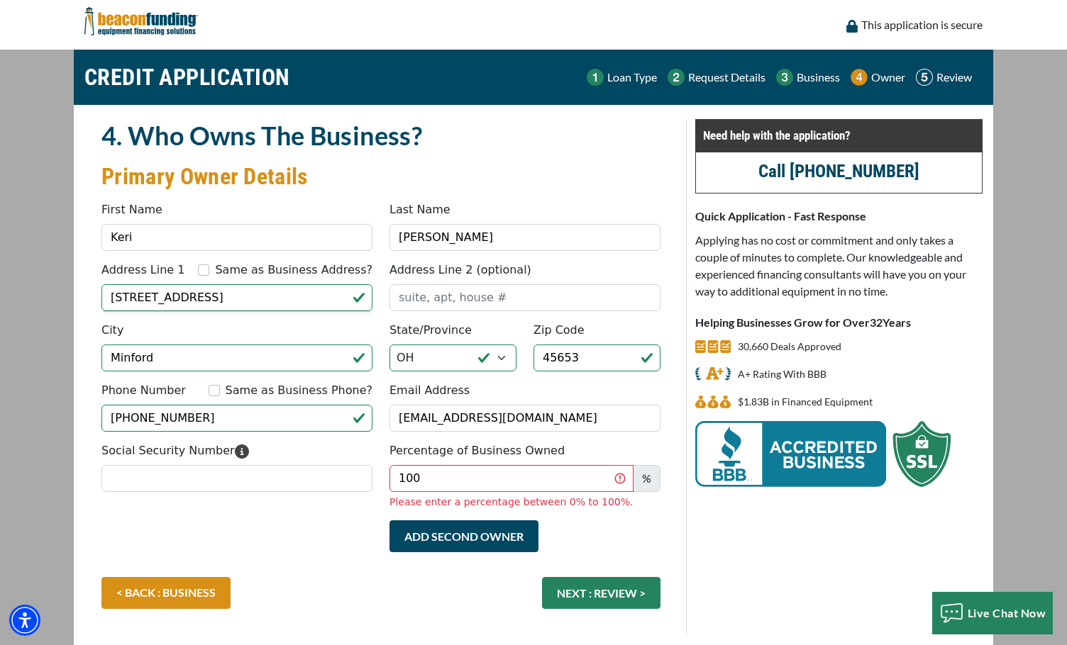
click at [633, 525] on div "Add Second Owner Remove Second Owner" at bounding box center [525, 543] width 288 height 46
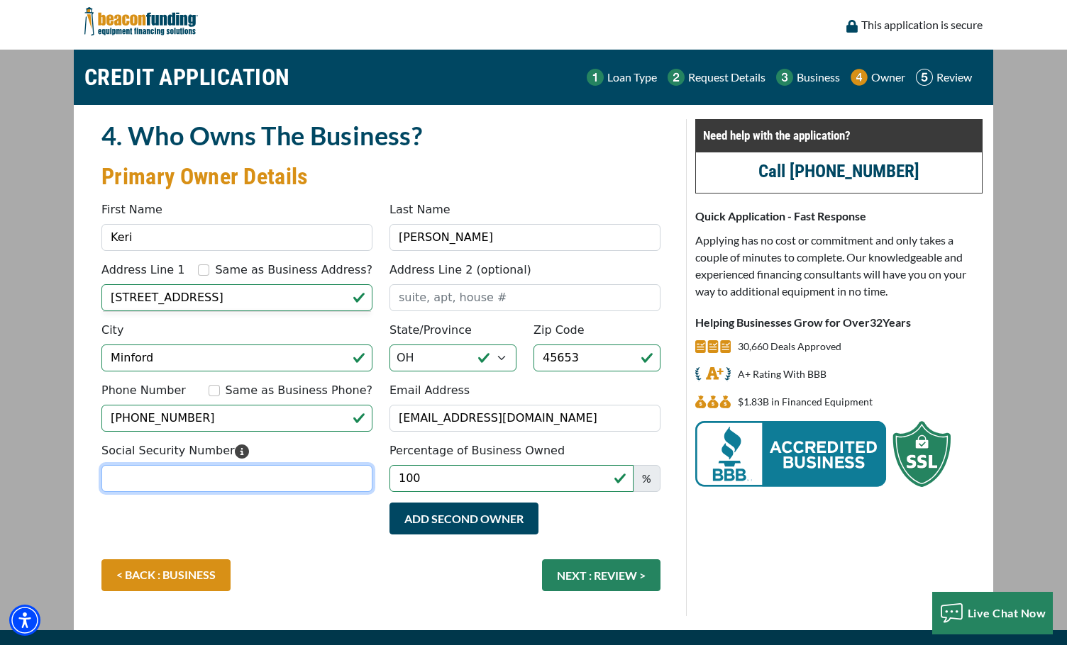
click at [216, 477] on input "Social Security Number" at bounding box center [236, 478] width 271 height 27
type input "268-04-5546"
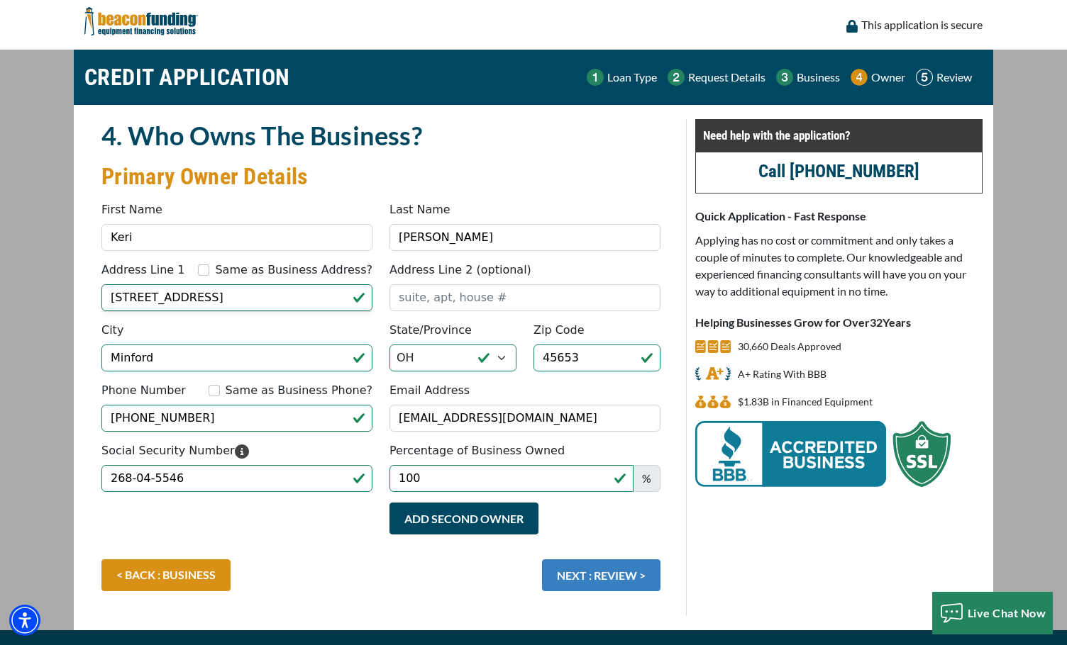
click at [604, 565] on button "NEXT : REVIEW >" at bounding box center [601, 576] width 118 height 32
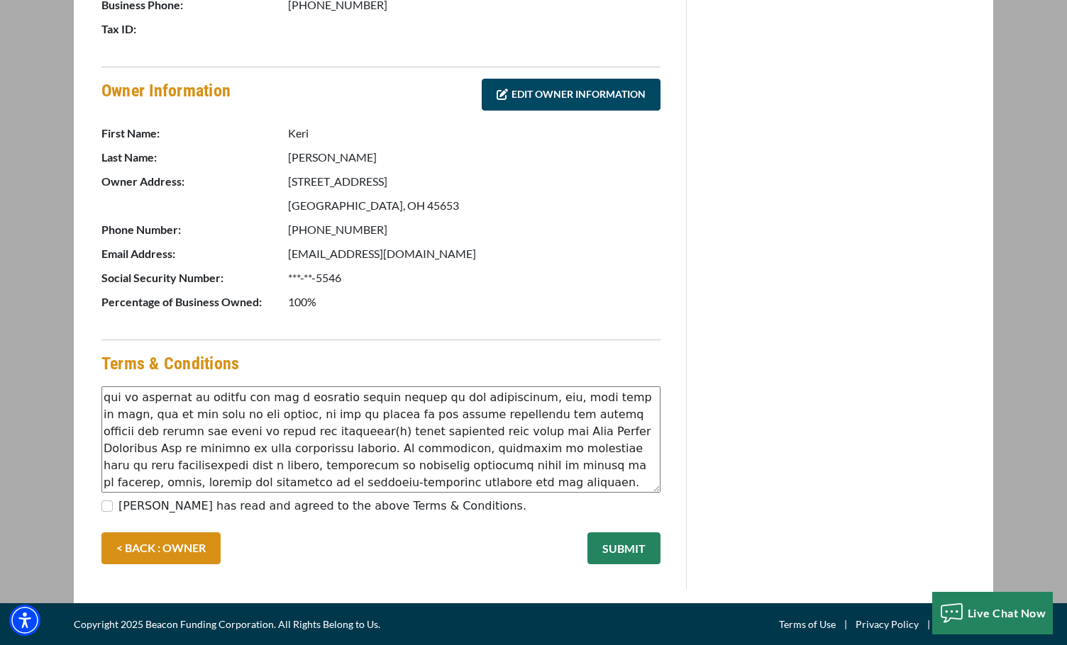
scroll to position [71, 0]
click at [107, 504] on input "Keri Morris has read and agreed to the above Terms & Conditions." at bounding box center [106, 506] width 11 height 11
checkbox input "true"
click at [598, 549] on button "SUBMIT" at bounding box center [623, 549] width 73 height 32
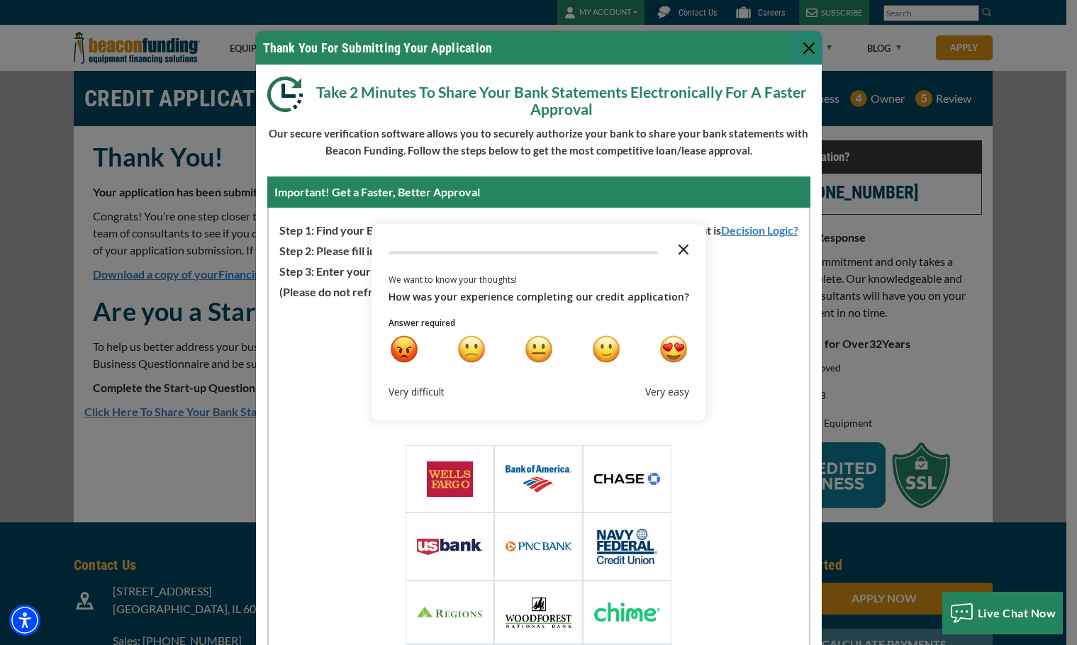
click at [679, 249] on icon "Close the survey" at bounding box center [683, 249] width 28 height 28
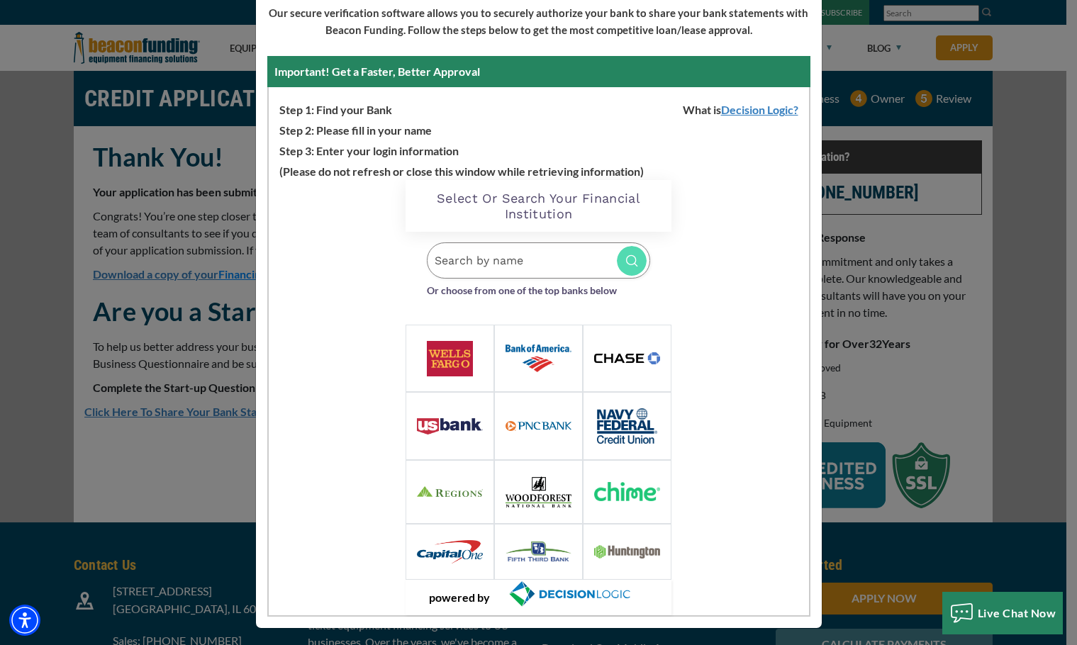
scroll to position [124, 0]
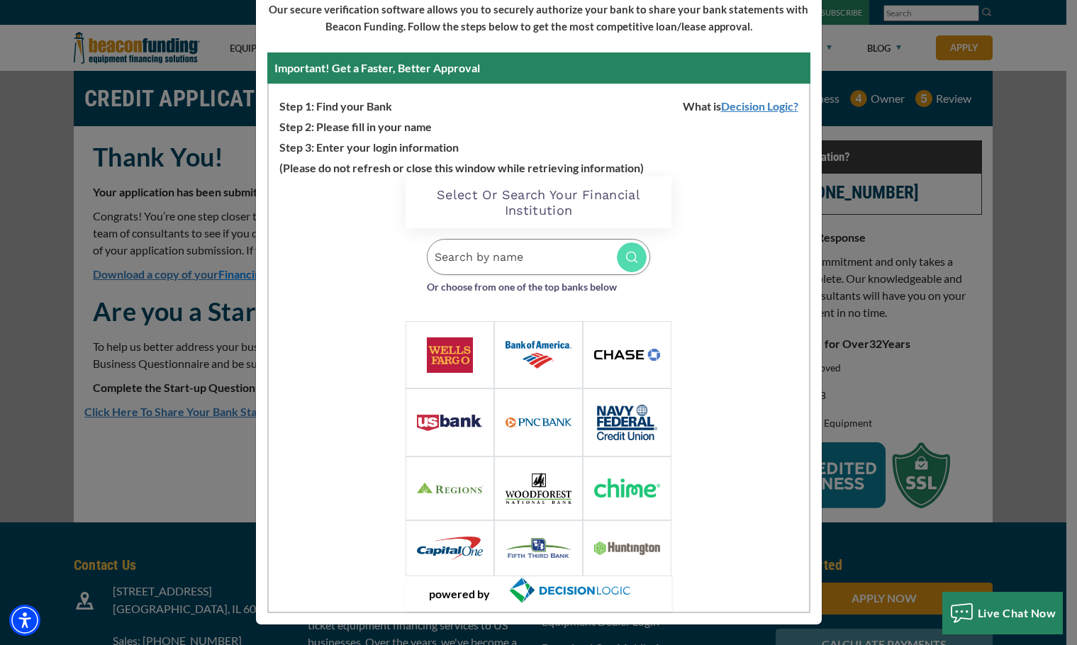
click at [534, 256] on input "Search by name" at bounding box center [538, 257] width 223 height 36
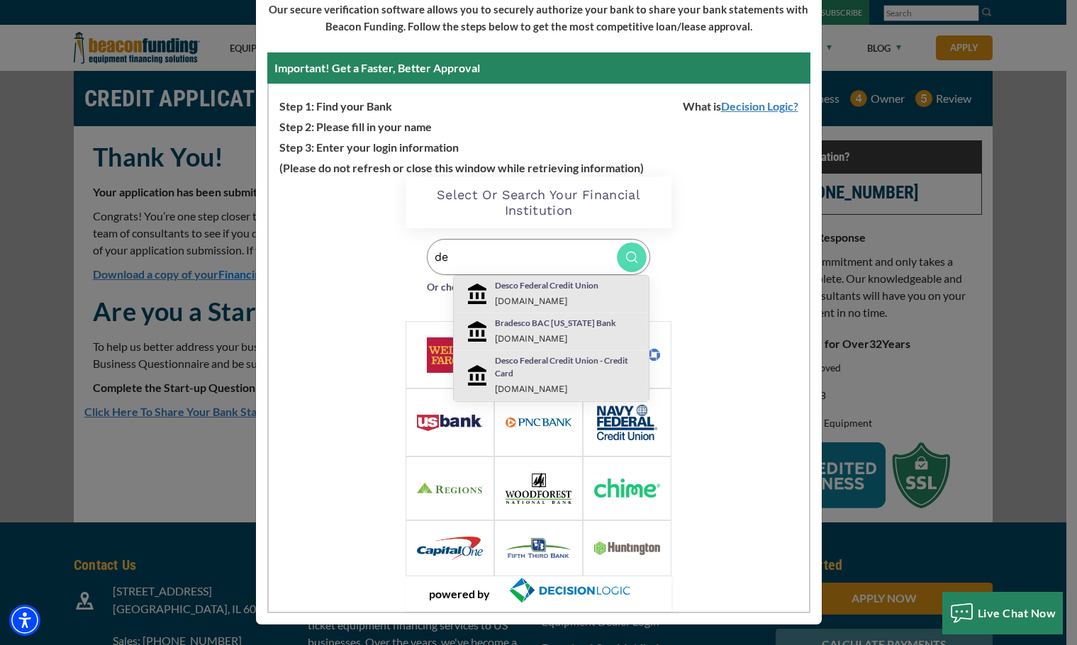
type input "d"
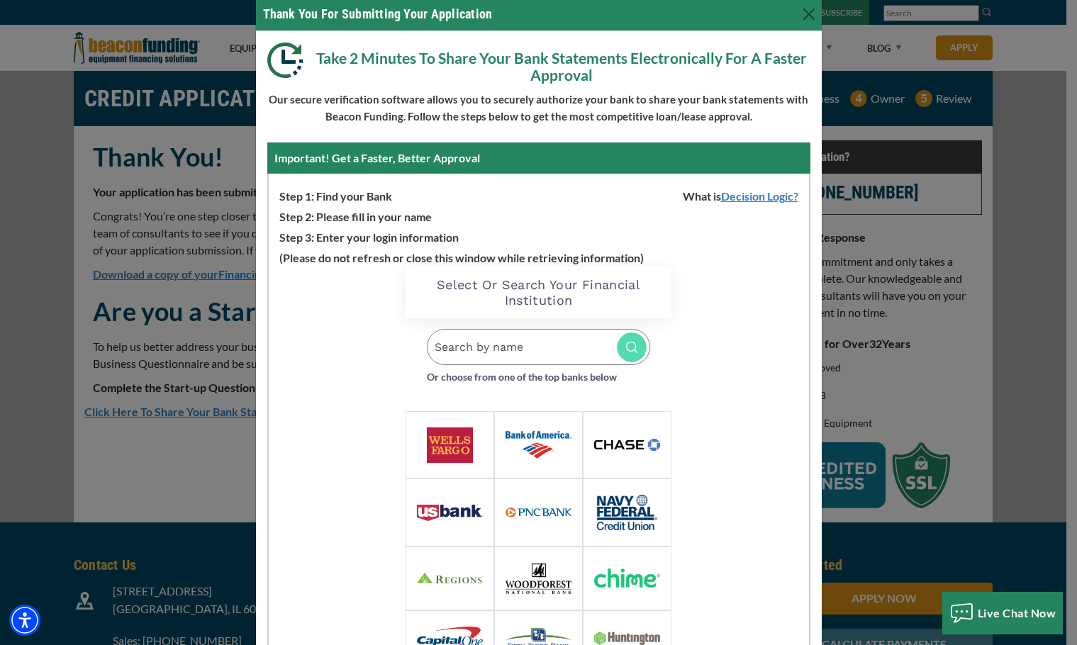
scroll to position [0, 0]
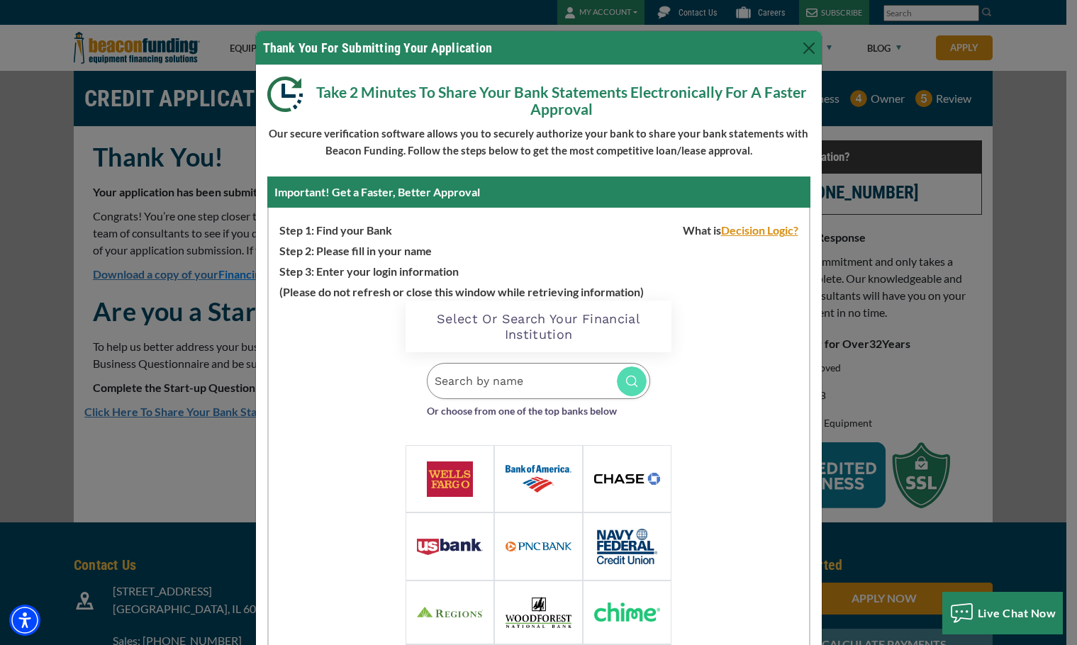
click at [729, 234] on link "Decision Logic?" at bounding box center [765, 229] width 88 height 13
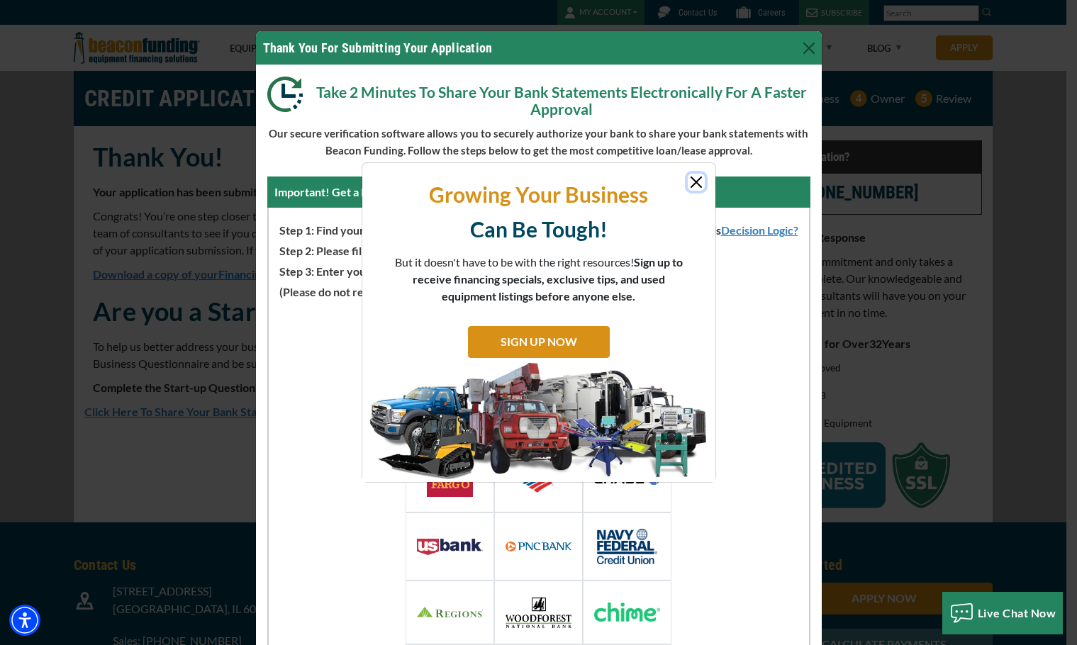
click at [698, 184] on button "Close" at bounding box center [696, 182] width 17 height 17
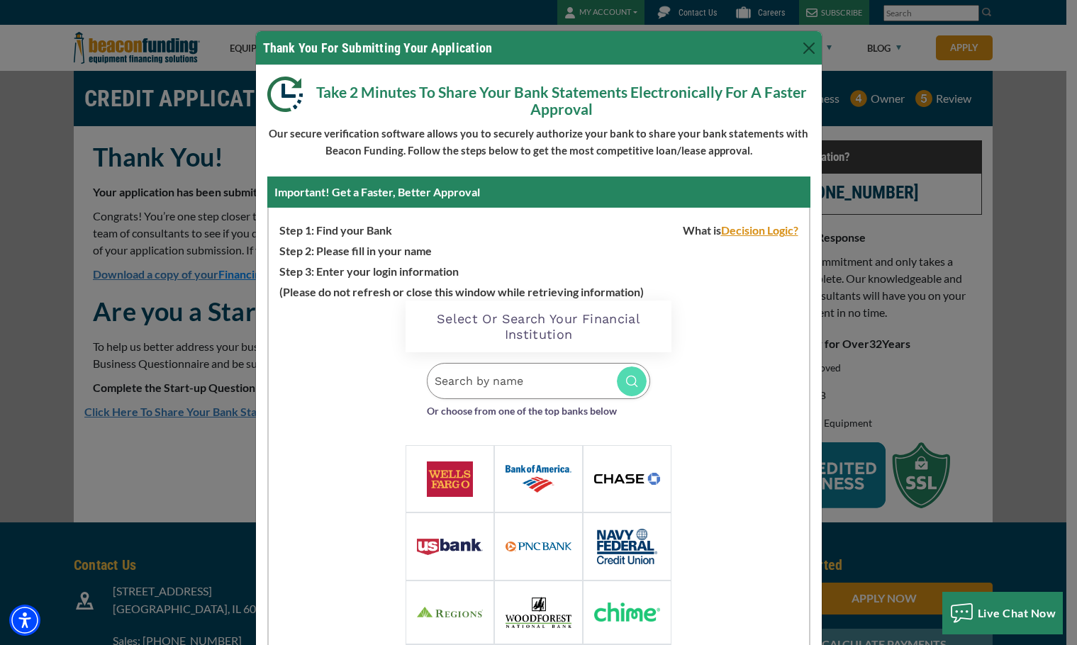
click at [759, 230] on link "Decision Logic?" at bounding box center [765, 229] width 88 height 13
click at [522, 385] on input "Search by name" at bounding box center [538, 381] width 223 height 36
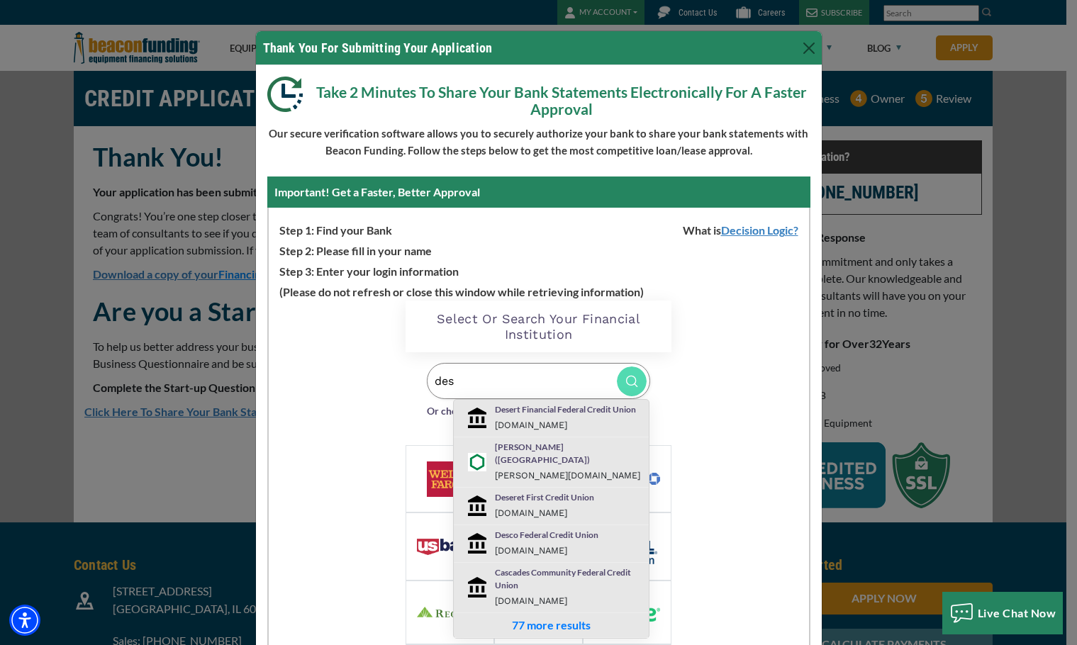
type input "des"
click at [572, 531] on div "Desco Federal Credit Union [DOMAIN_NAME]" at bounding box center [568, 544] width 169 height 30
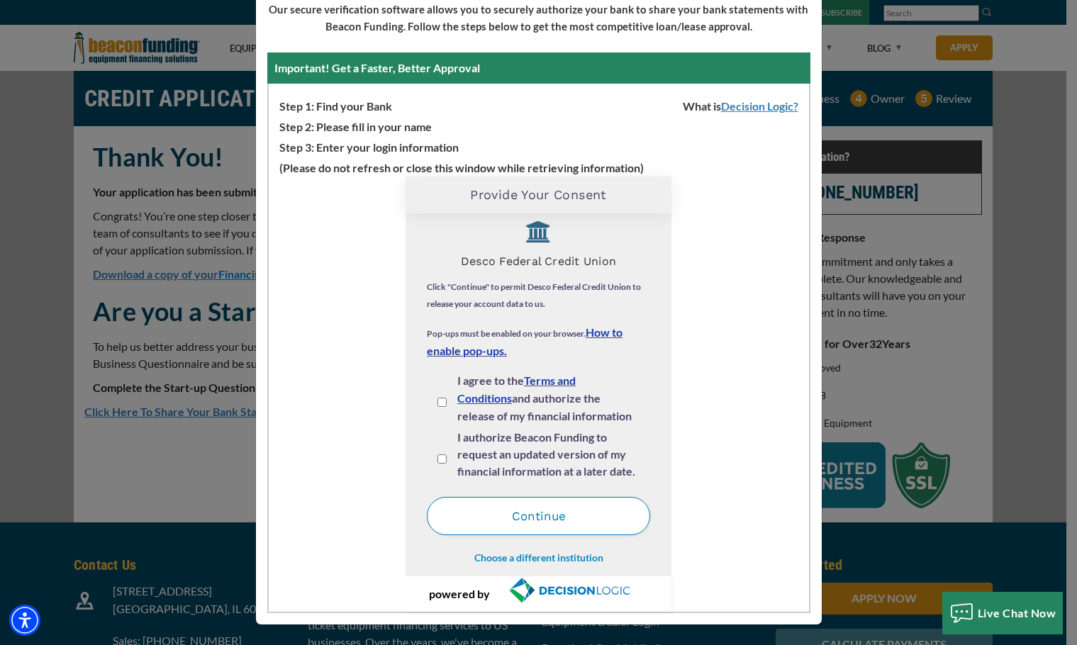
scroll to position [16, 0]
click at [538, 452] on span "I authorize Beacon Funding to request an updated version of my financial inform…" at bounding box center [546, 454] width 178 height 48
click at [447, 454] on input "I authorize Beacon Funding to request an updated version of my financial inform…" at bounding box center [442, 458] width 9 height 9
click at [438, 459] on input "I authorize Beacon Funding to request an updated version of my financial inform…" at bounding box center [442, 458] width 9 height 9
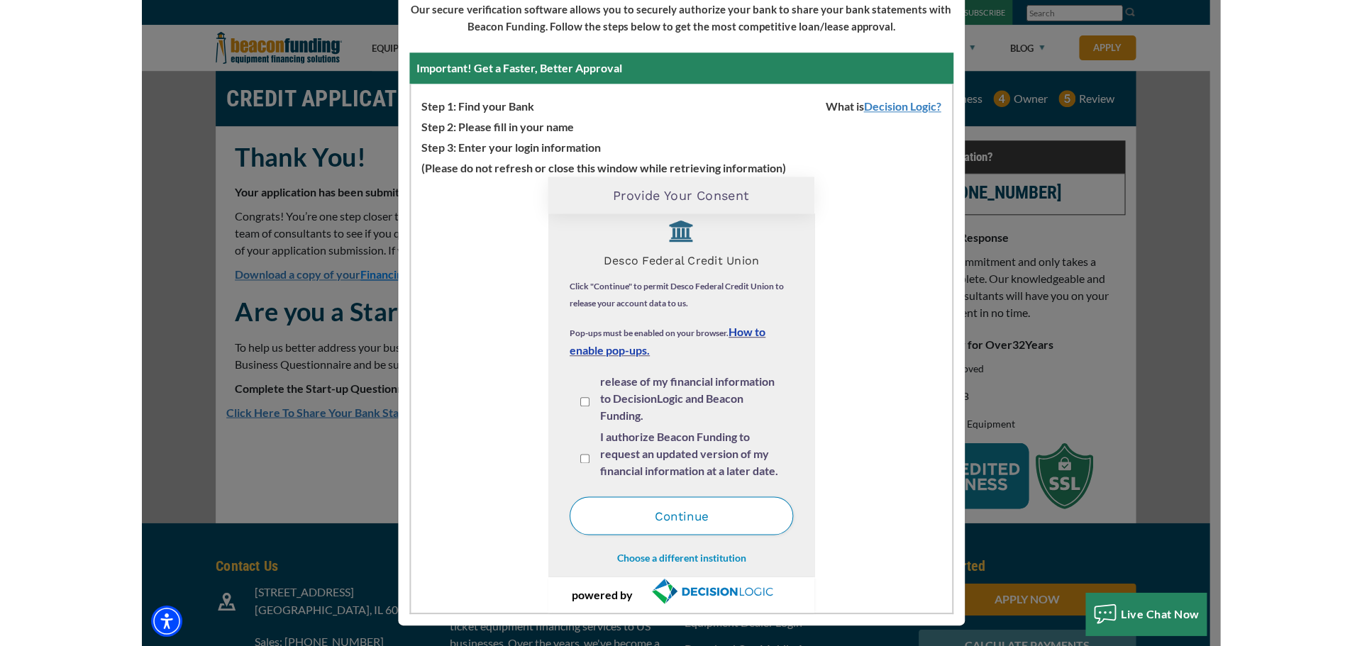
scroll to position [35, 0]
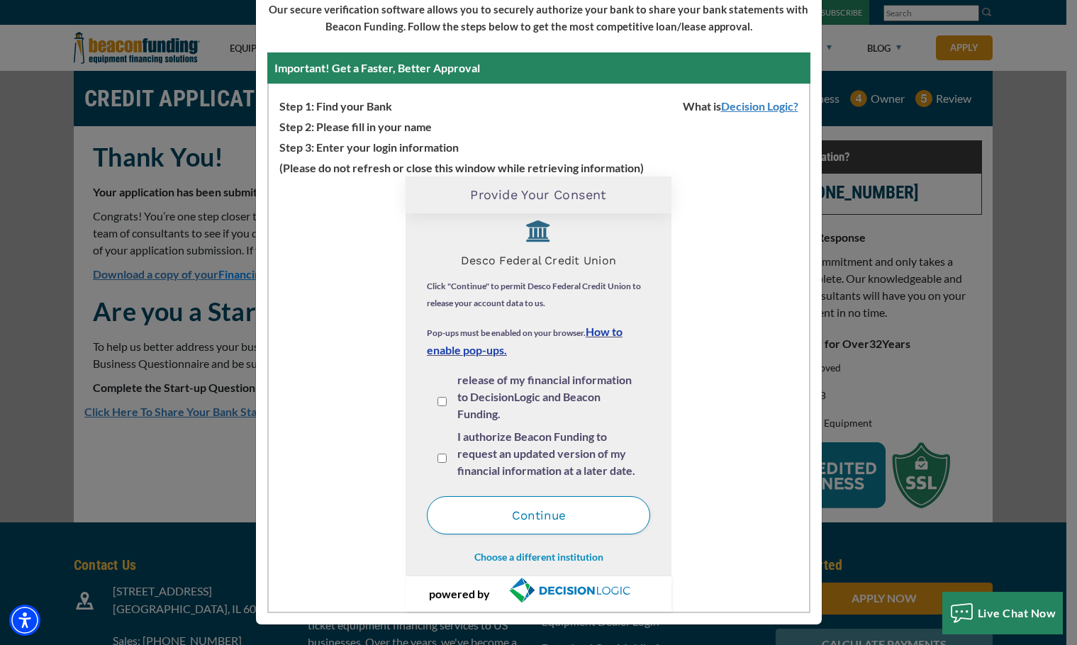
click at [555, 453] on span "I authorize Beacon Funding to request an updated version of my financial inform…" at bounding box center [546, 454] width 178 height 48
click at [447, 454] on input "I authorize Beacon Funding to request an updated version of my financial inform…" at bounding box center [442, 458] width 9 height 9
click at [438, 461] on input "I authorize Beacon Funding to request an updated version of my financial inform…" at bounding box center [442, 458] width 9 height 9
checkbox input "false"
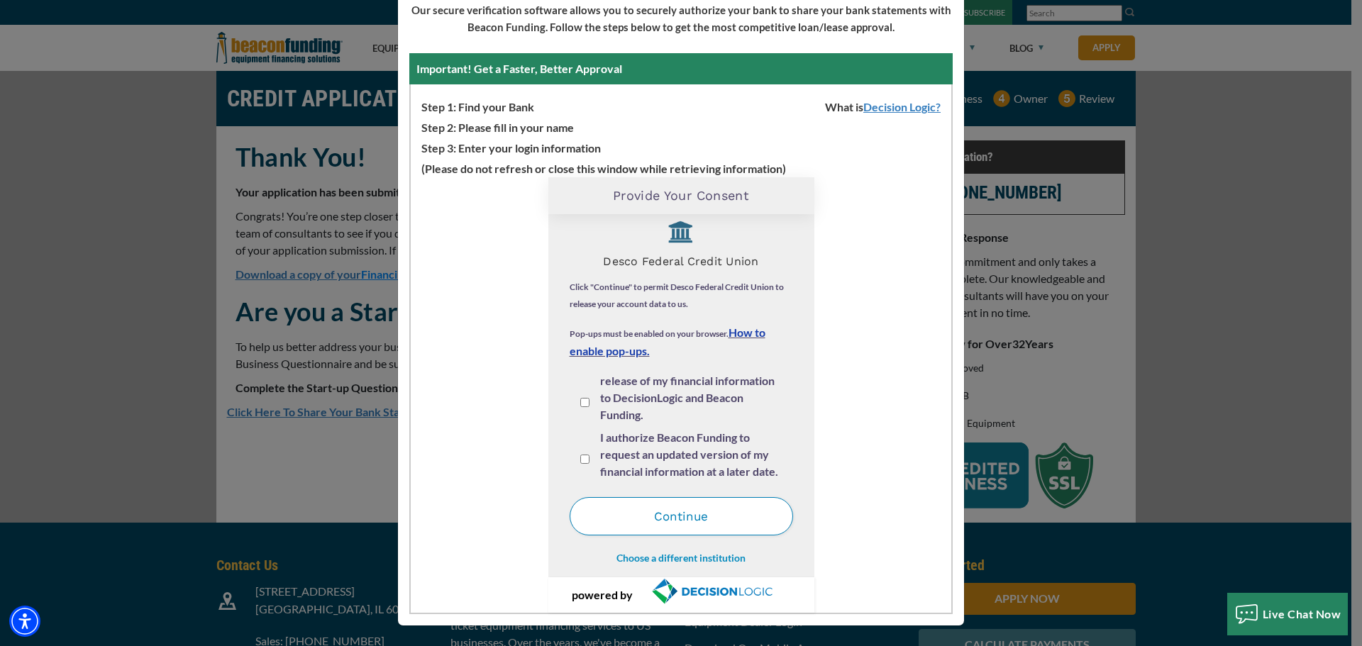
click at [580, 405] on input "I agree to the Terms and Conditions and authorize the release of my financial i…" at bounding box center [584, 402] width 9 height 9
checkbox input "true"
click at [581, 462] on input "I authorize Beacon Funding to request an updated version of my financial inform…" at bounding box center [584, 459] width 9 height 9
checkbox input "true"
click at [691, 511] on button "Continue" at bounding box center [680, 516] width 223 height 38
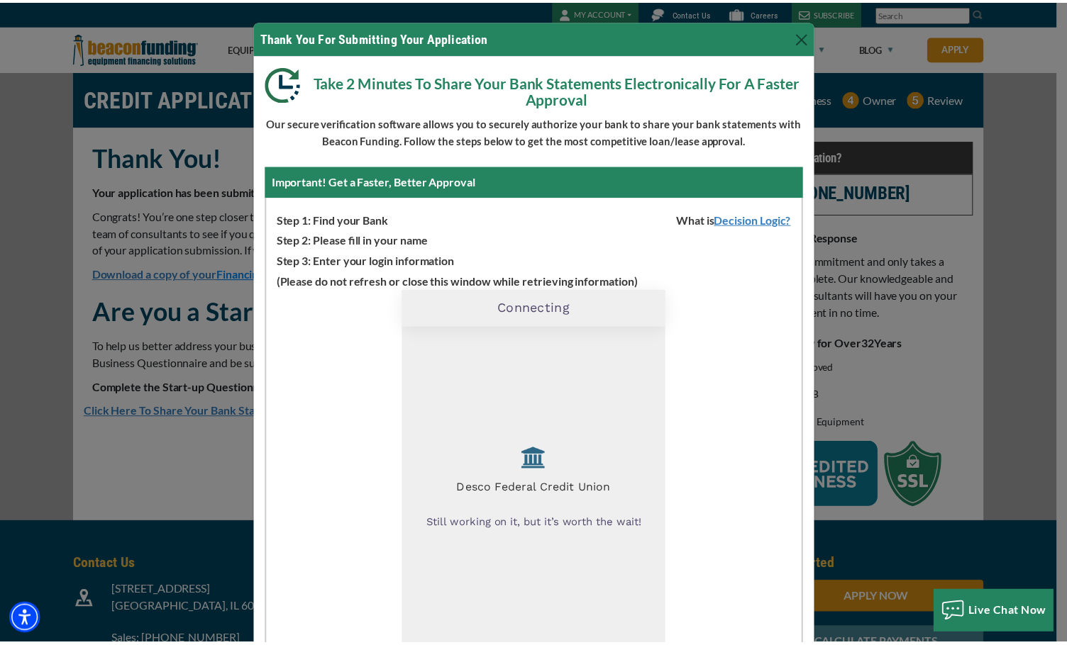
scroll to position [0, 0]
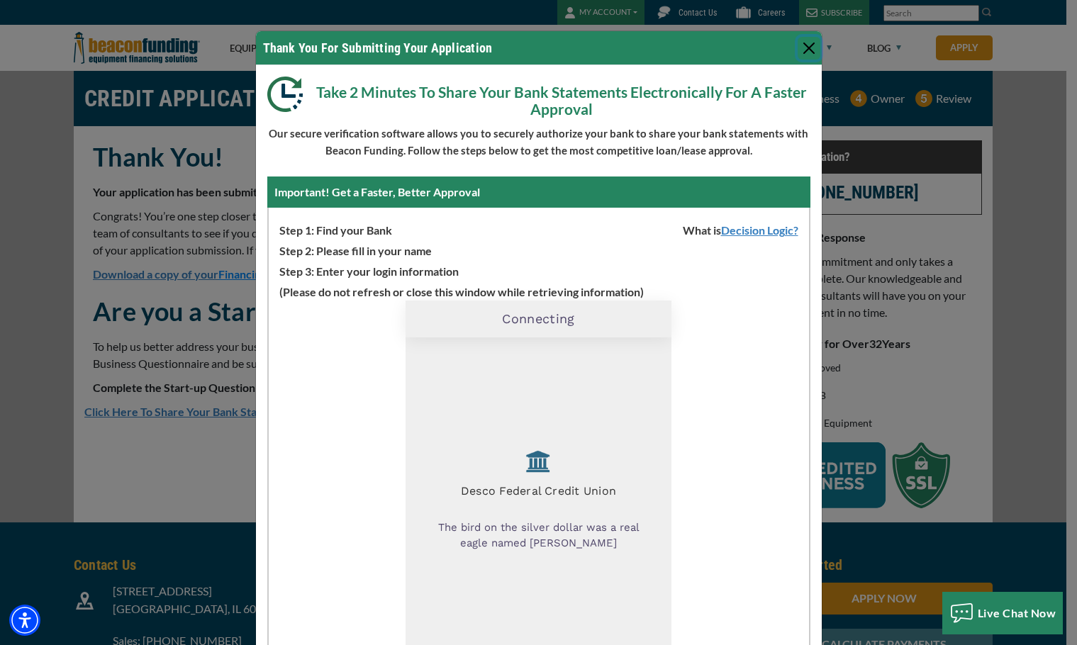
click at [803, 53] on button "Close" at bounding box center [809, 48] width 23 height 23
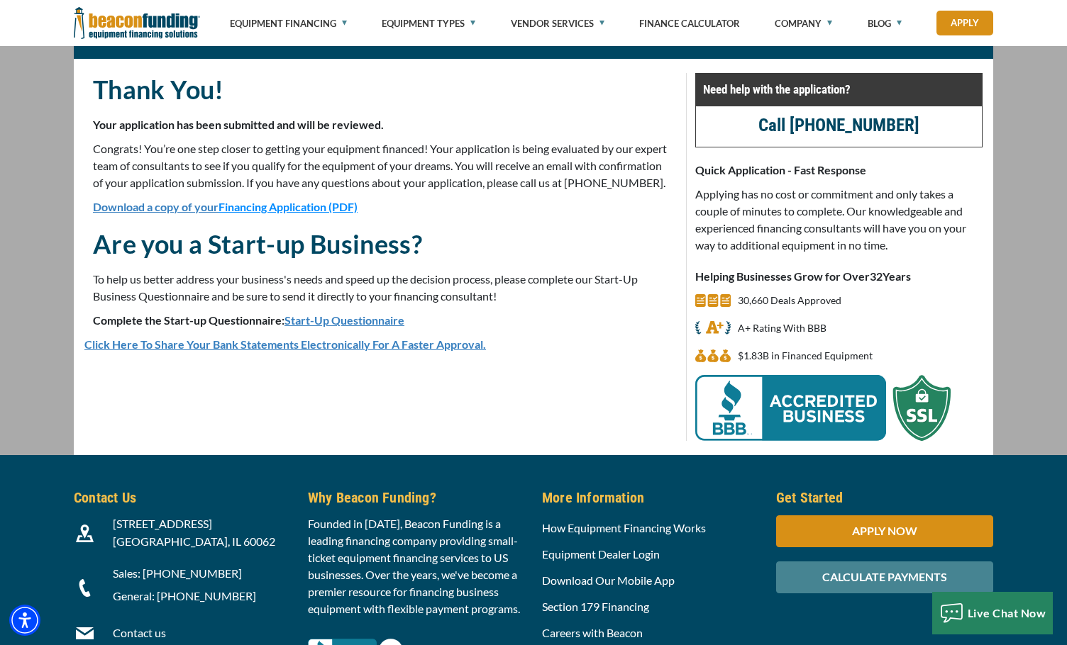
scroll to position [71, 0]
